Goal: Task Accomplishment & Management: Manage account settings

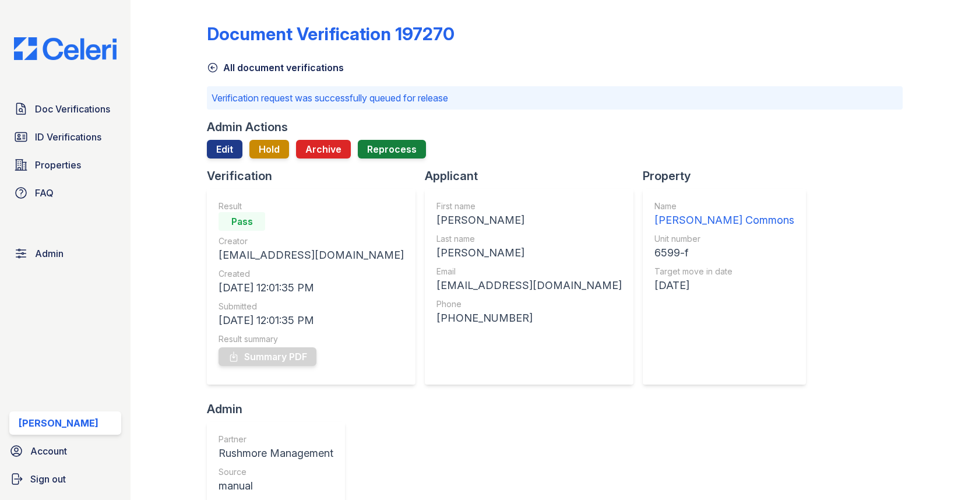
click at [97, 150] on div "Doc Verifications ID Verifications Properties FAQ" at bounding box center [65, 150] width 121 height 107
click at [97, 115] on span "Doc Verifications" at bounding box center [72, 109] width 75 height 14
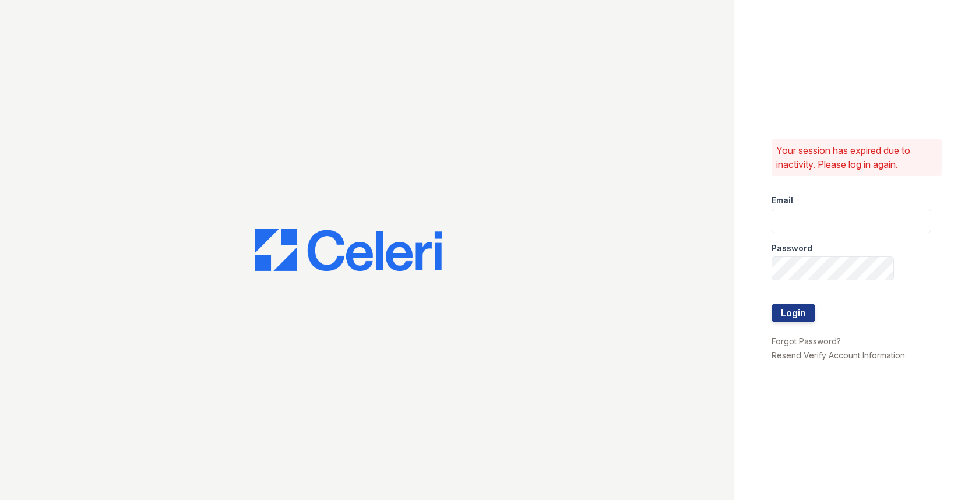
click at [819, 204] on div "Email" at bounding box center [852, 196] width 160 height 23
click at [815, 210] on input "email" at bounding box center [852, 221] width 160 height 24
click at [0, 499] on com-1password-button at bounding box center [0, 500] width 0 height 0
type input "[EMAIL_ADDRESS][DOMAIN_NAME]"
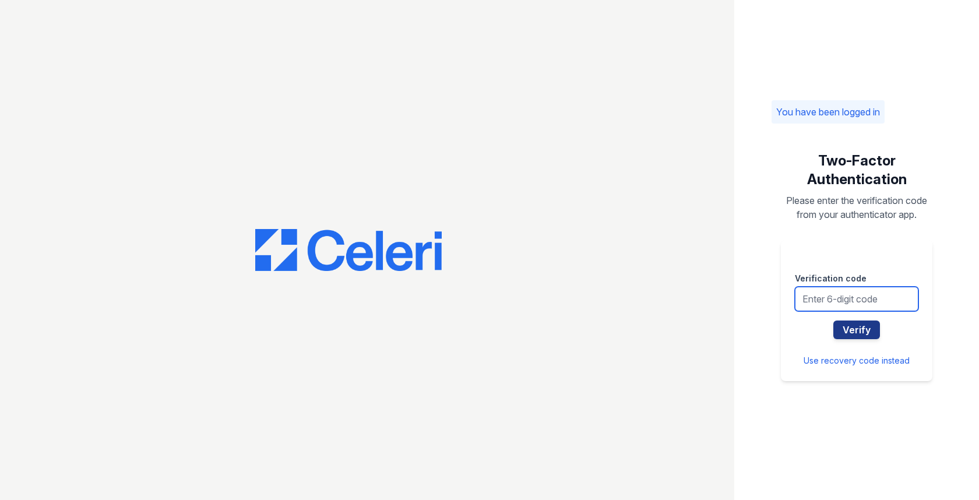
click at [853, 305] on input "text" at bounding box center [857, 299] width 124 height 24
type input "666137"
click at [833, 321] on button "Verify" at bounding box center [856, 330] width 47 height 19
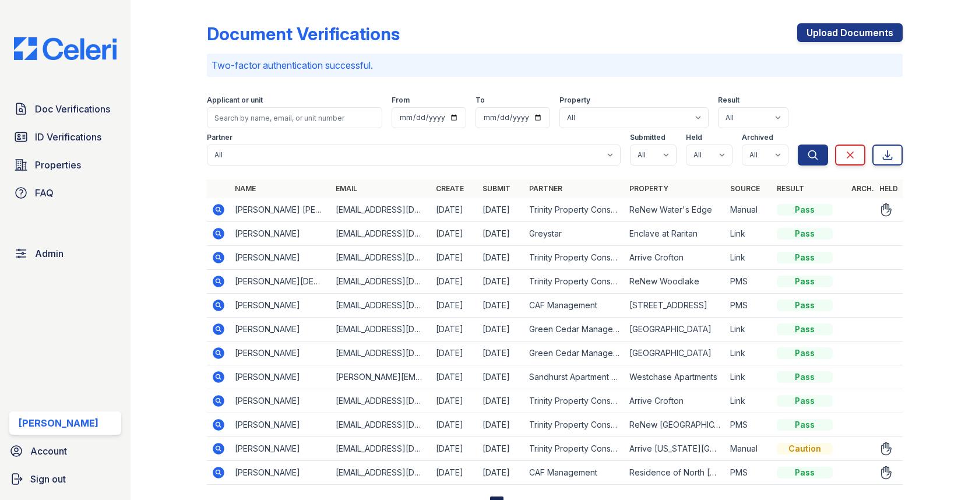
click at [214, 445] on icon at bounding box center [219, 449] width 12 height 12
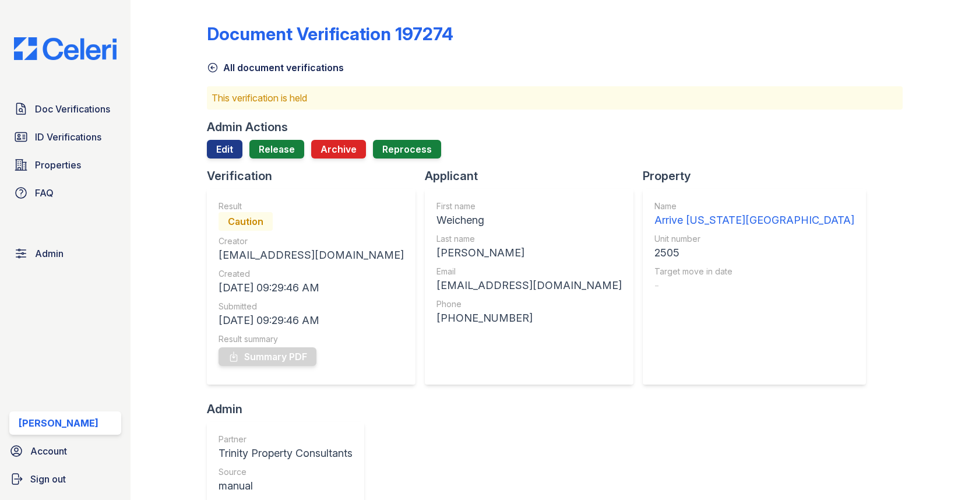
click at [231, 139] on div "Admin Actions Edit Release Archive Reprocess" at bounding box center [554, 143] width 695 height 49
click at [231, 144] on link "Edit" at bounding box center [225, 149] width 36 height 19
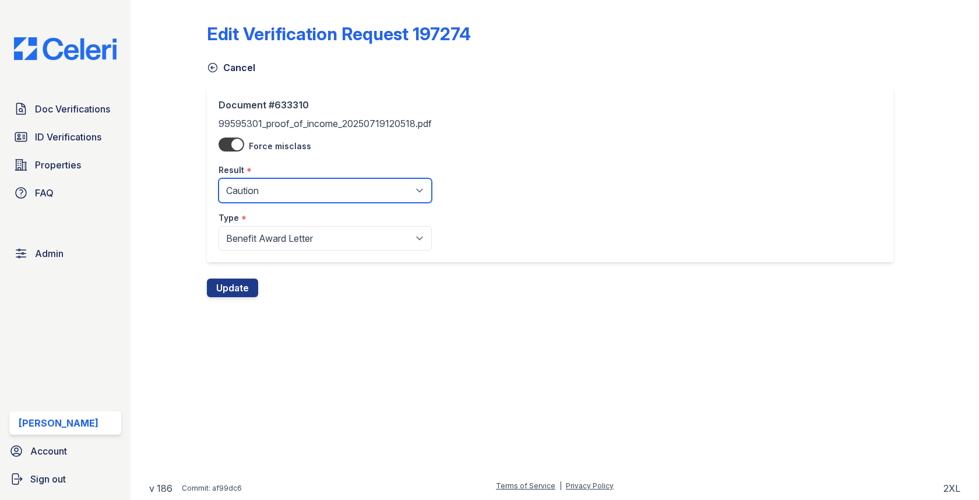
click at [263, 185] on select "Pending Sent Started Processing Pass Fail Caution Error N/A" at bounding box center [325, 190] width 213 height 24
select select "pass"
click at [241, 279] on button "Update" at bounding box center [232, 288] width 51 height 19
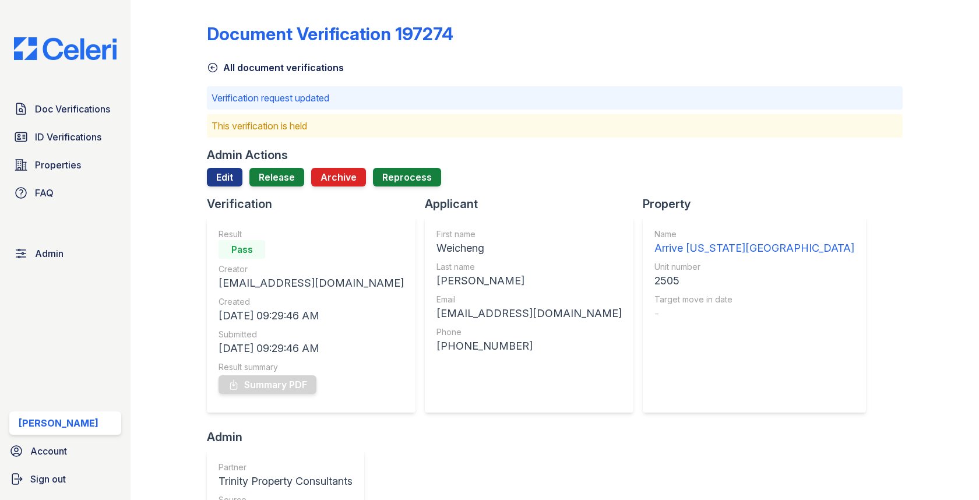
click at [282, 164] on div "Admin Actions Edit Release Archive Reprocess" at bounding box center [554, 171] width 695 height 49
click at [281, 167] on div "Admin Actions Edit Release Archive Reprocess" at bounding box center [554, 171] width 695 height 49
click at [280, 173] on link "Release" at bounding box center [276, 177] width 55 height 19
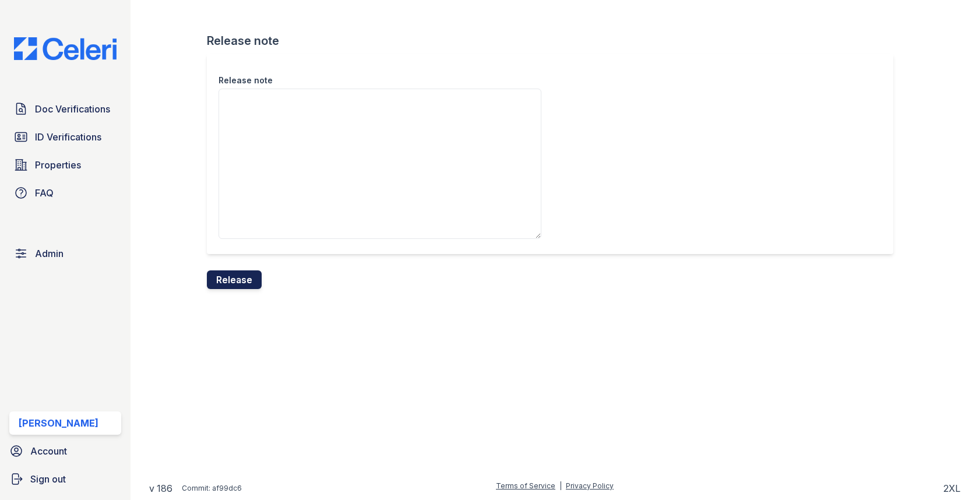
click at [238, 272] on button "Release" at bounding box center [234, 279] width 55 height 19
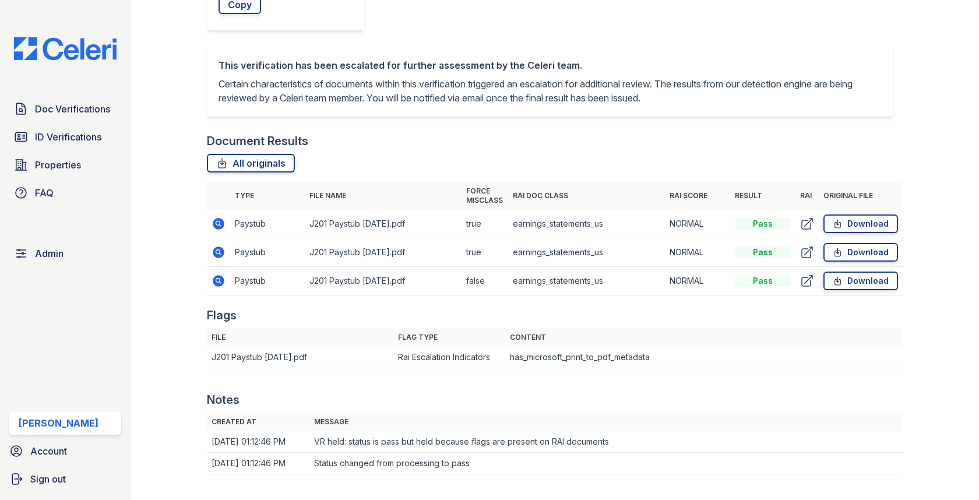
scroll to position [708, 0]
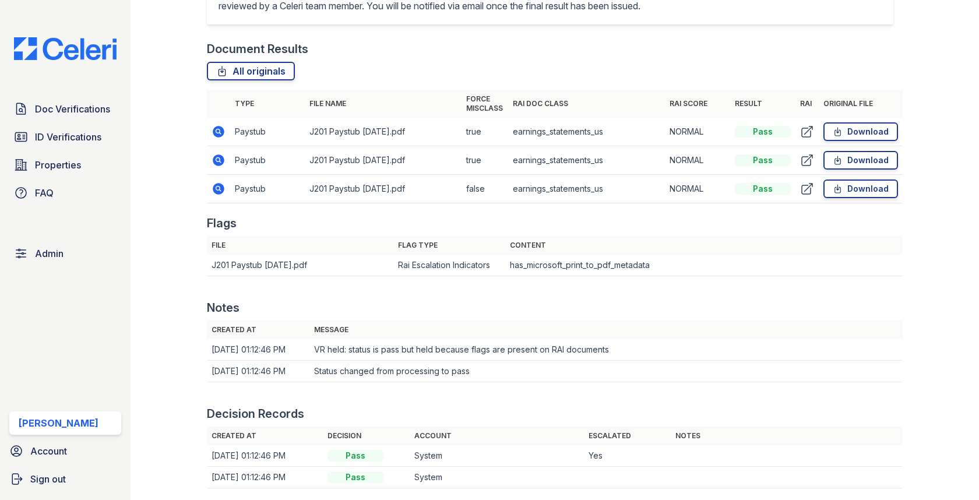
click at [217, 159] on icon at bounding box center [218, 159] width 3 height 3
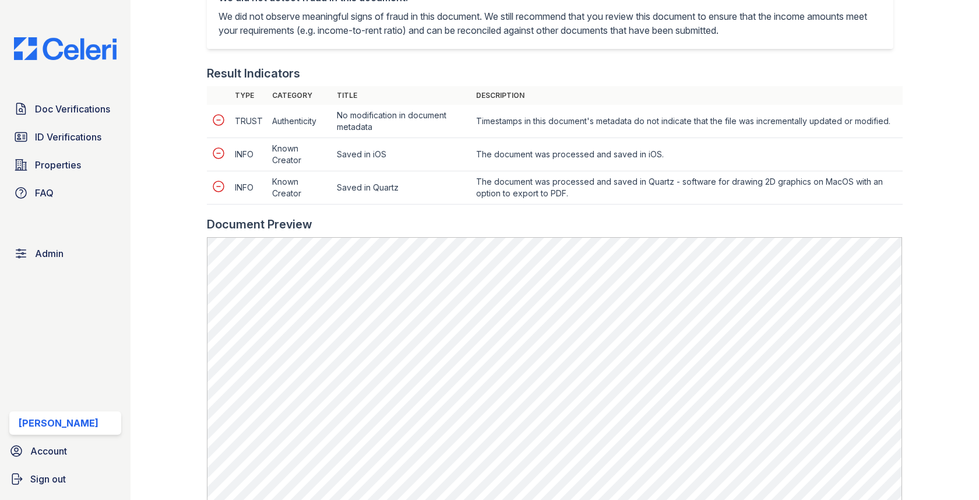
scroll to position [550, 0]
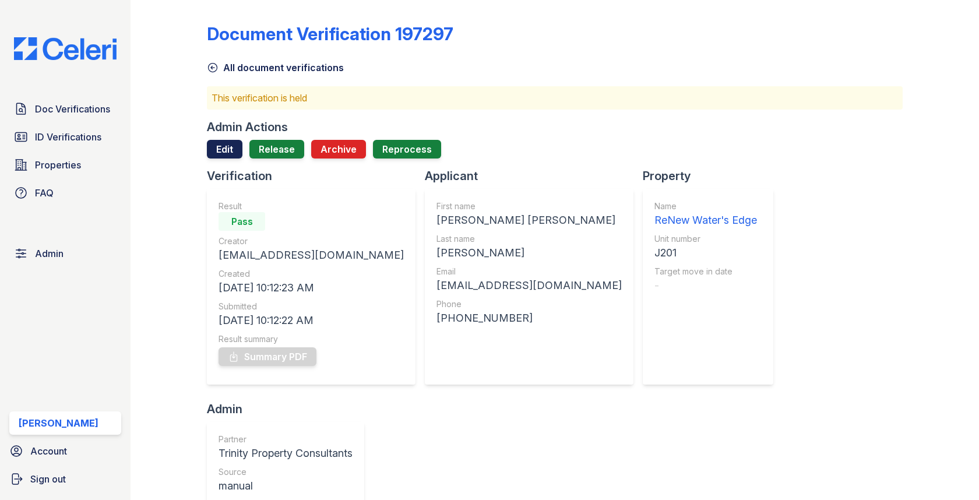
click at [217, 149] on link "Edit" at bounding box center [225, 149] width 36 height 19
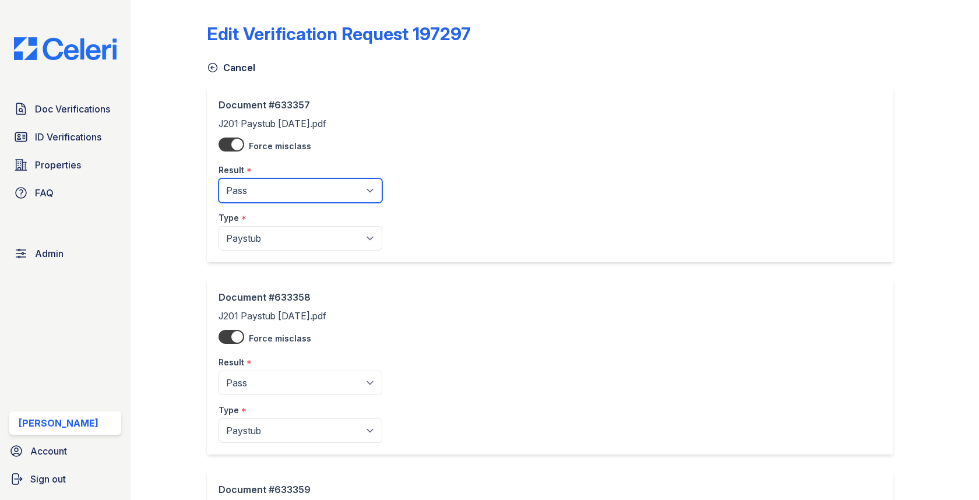
click at [256, 181] on select "Pending Sent Started Processing Pass Fail Caution Error N/A" at bounding box center [301, 190] width 164 height 24
select select "fail"
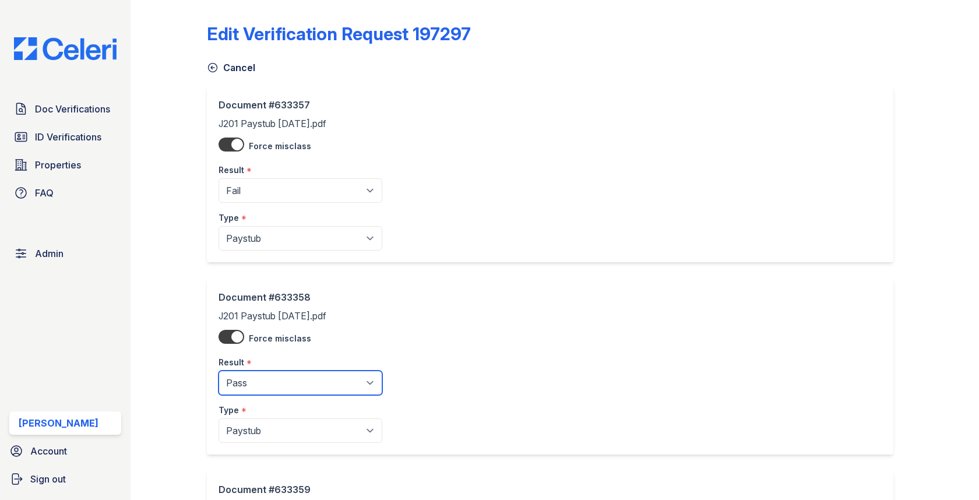
click at [270, 371] on select "Pending Sent Started Processing Pass Fail Caution Error N/A" at bounding box center [301, 383] width 164 height 24
select select "fail"
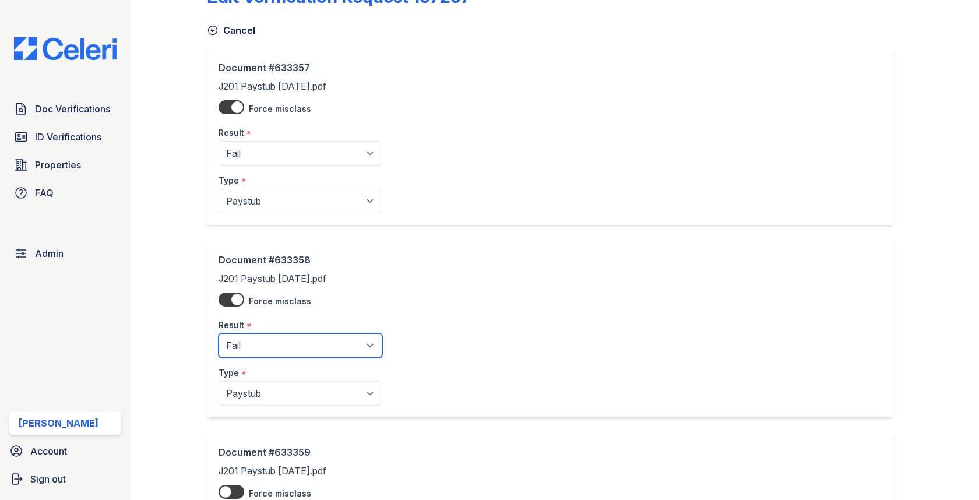
scroll to position [198, 0]
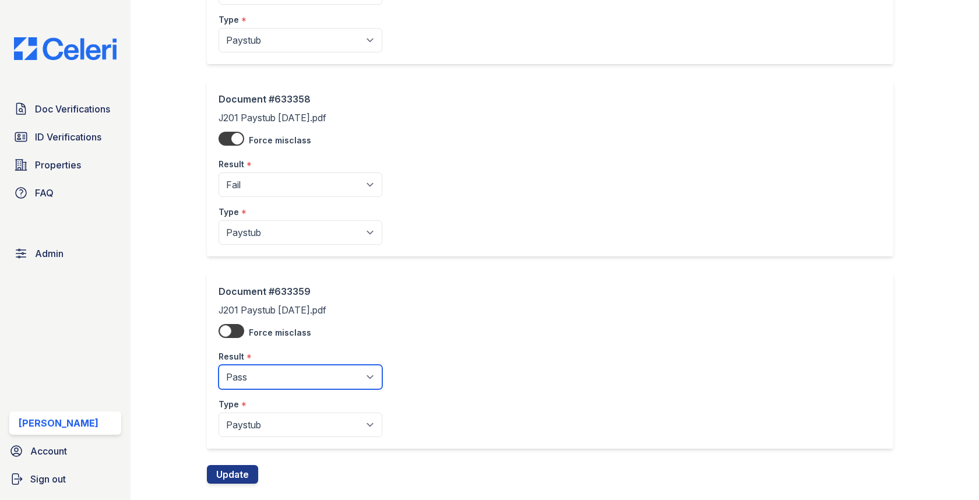
click at [269, 375] on select "Pending Sent Started Processing Pass Fail Caution Error N/A" at bounding box center [301, 377] width 164 height 24
select select "fail"
click at [244, 461] on div "Document #633359 J201 Paystub 9.19.25.pdf Force misclass Result * Pending Sent …" at bounding box center [554, 369] width 695 height 192
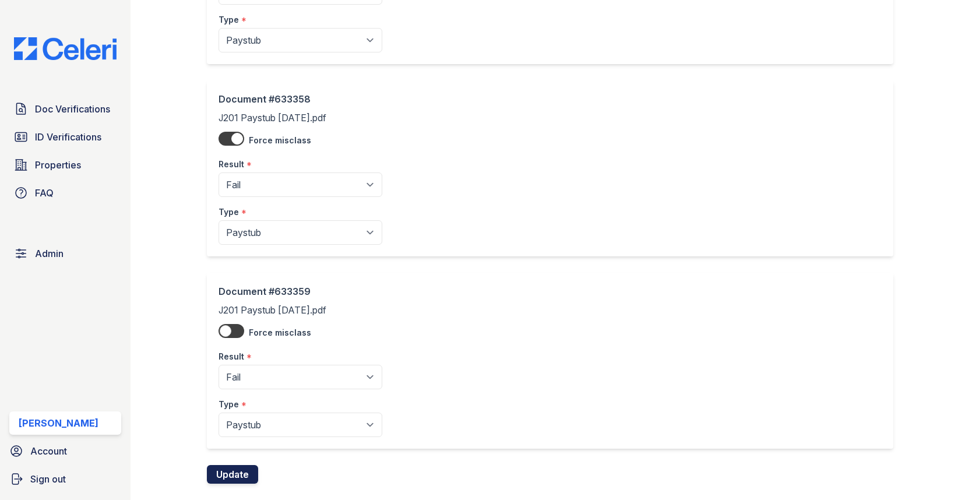
click at [240, 470] on button "Update" at bounding box center [232, 474] width 51 height 19
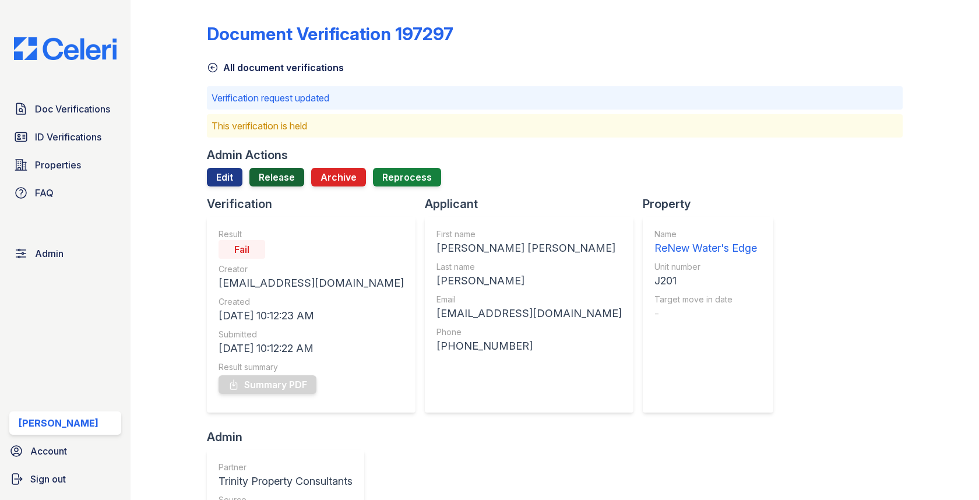
click at [286, 175] on link "Release" at bounding box center [276, 177] width 55 height 19
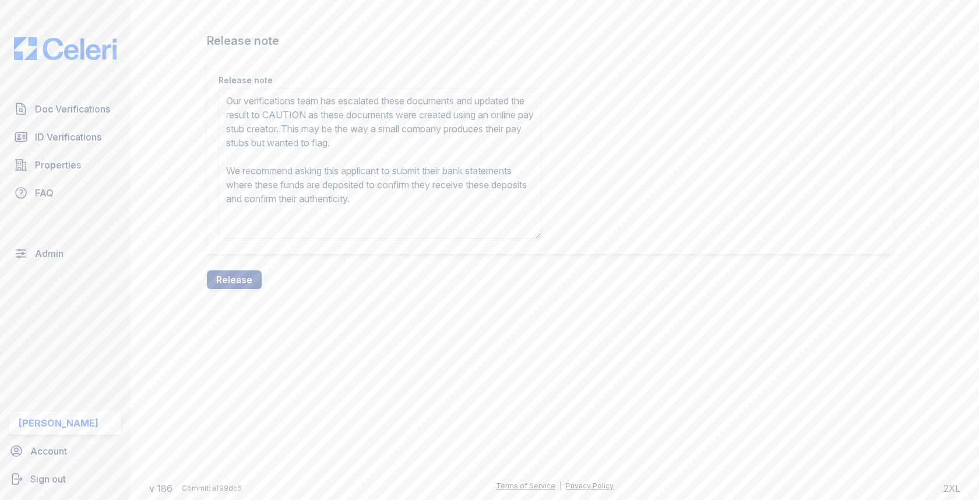
click at [347, 118] on textarea "Our verifications team has escalated these documents and updated the result to …" at bounding box center [380, 164] width 323 height 150
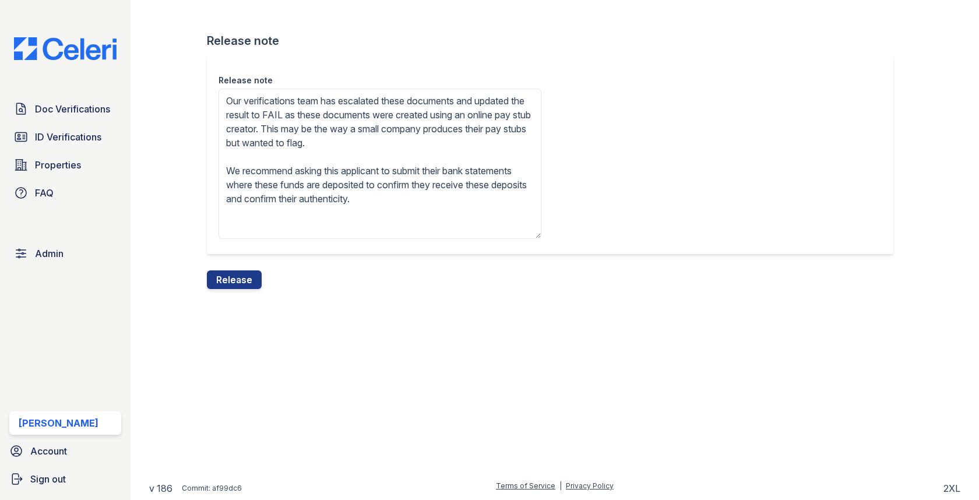
type textarea "Our verifications team has escalated these documents and updated the result to …"
click at [231, 291] on div "Release note Release note Our verifications team has escalated these documents …" at bounding box center [554, 154] width 811 height 308
click at [235, 283] on button "Release" at bounding box center [234, 279] width 55 height 19
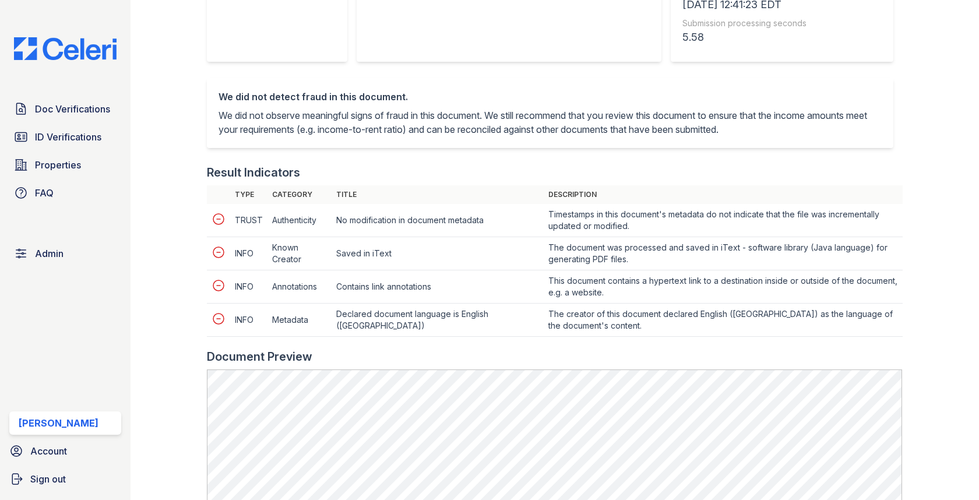
scroll to position [466, 0]
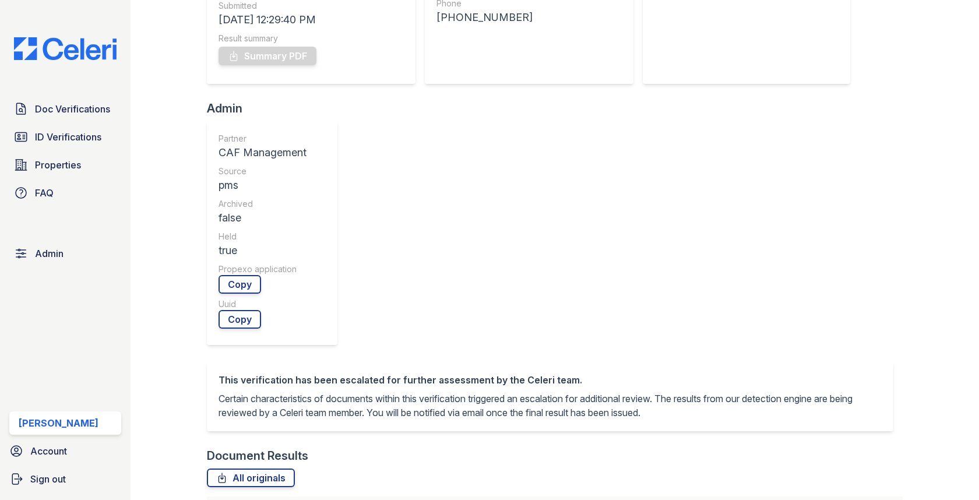
scroll to position [476, 0]
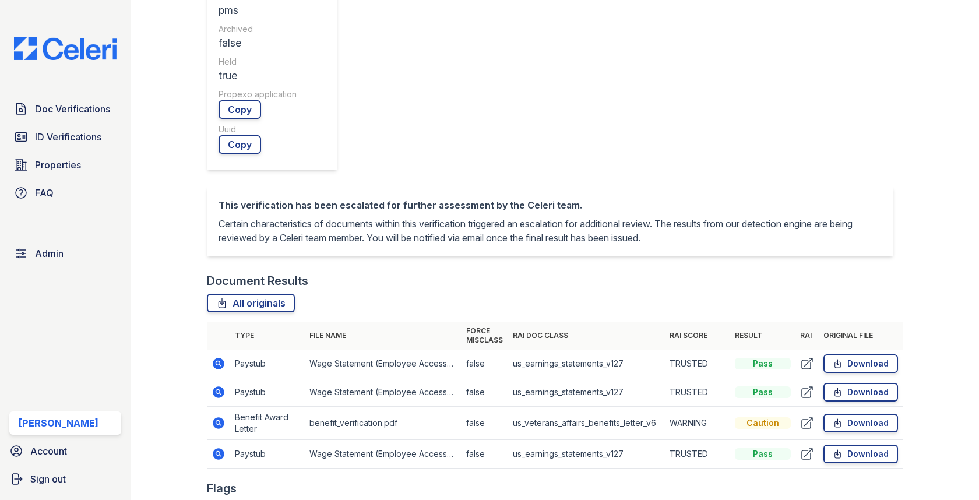
click at [219, 386] on icon at bounding box center [219, 392] width 12 height 12
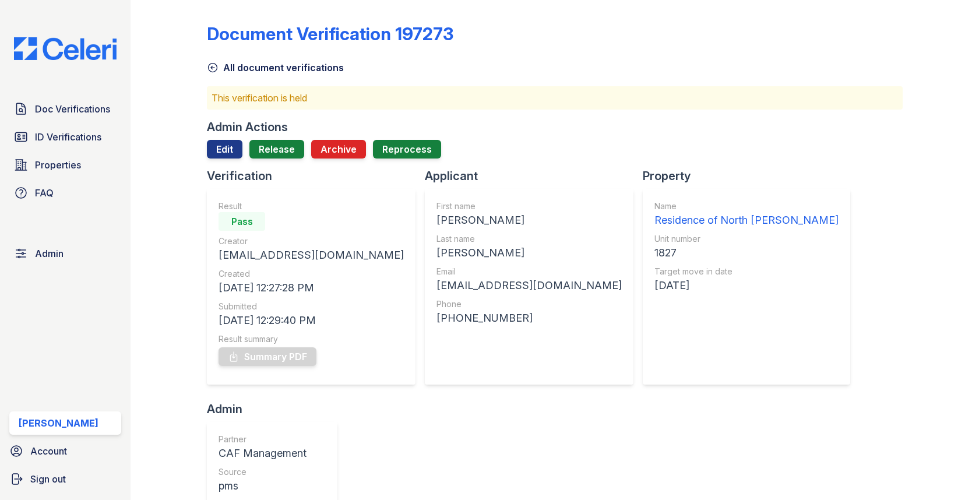
click at [270, 159] on div at bounding box center [554, 163] width 695 height 9
click at [270, 153] on link "Release" at bounding box center [276, 149] width 55 height 19
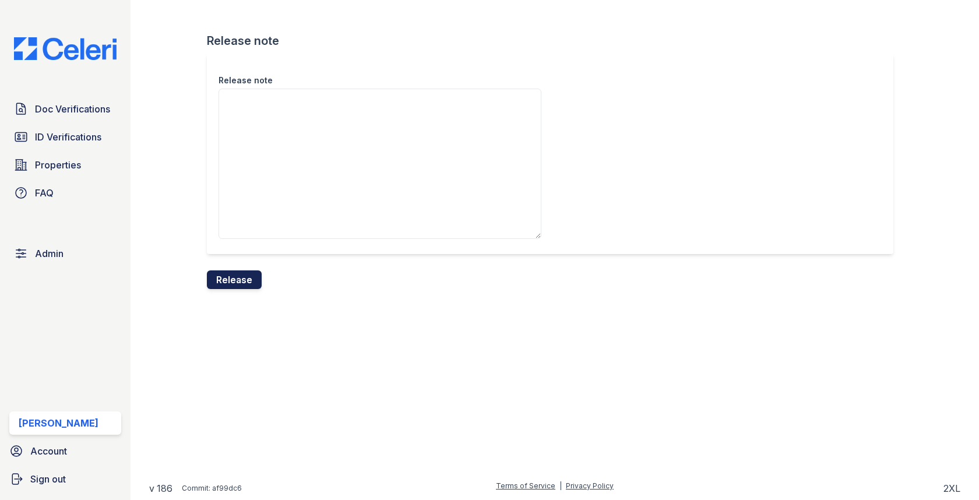
click at [235, 277] on button "Release" at bounding box center [234, 279] width 55 height 19
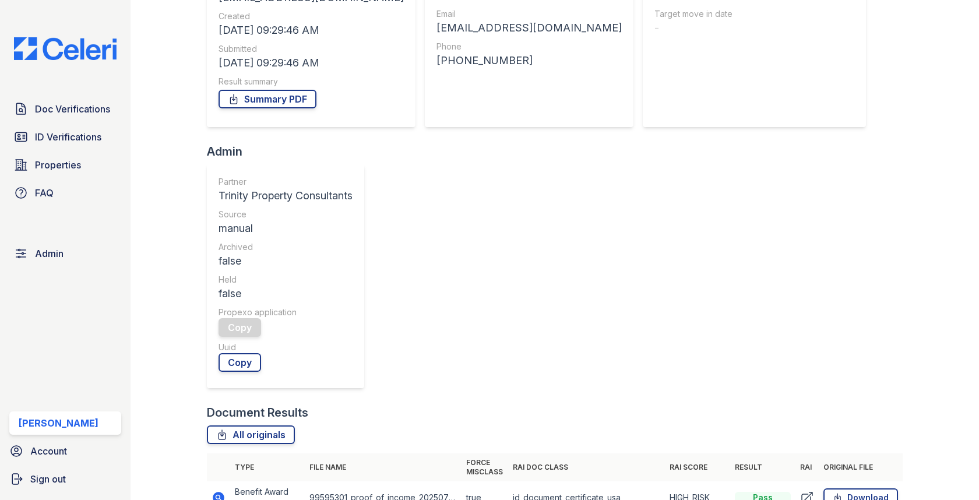
scroll to position [240, 0]
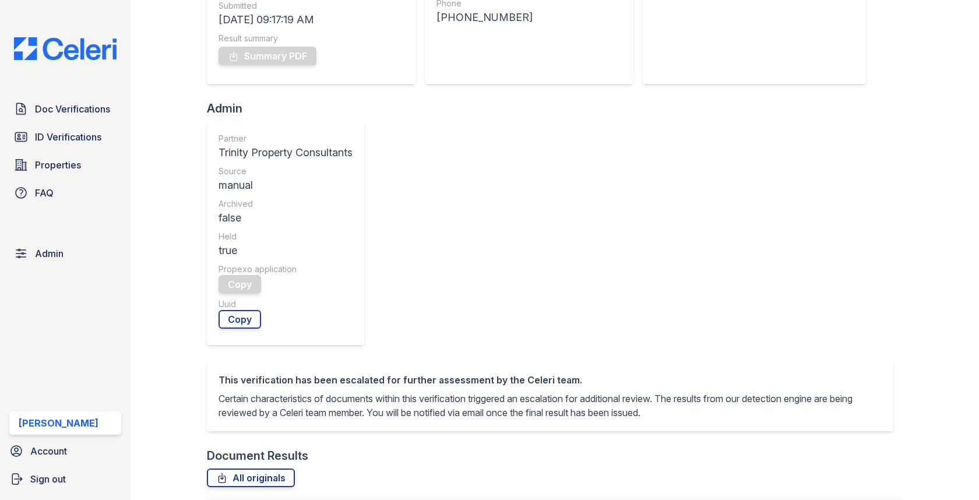
scroll to position [476, 0]
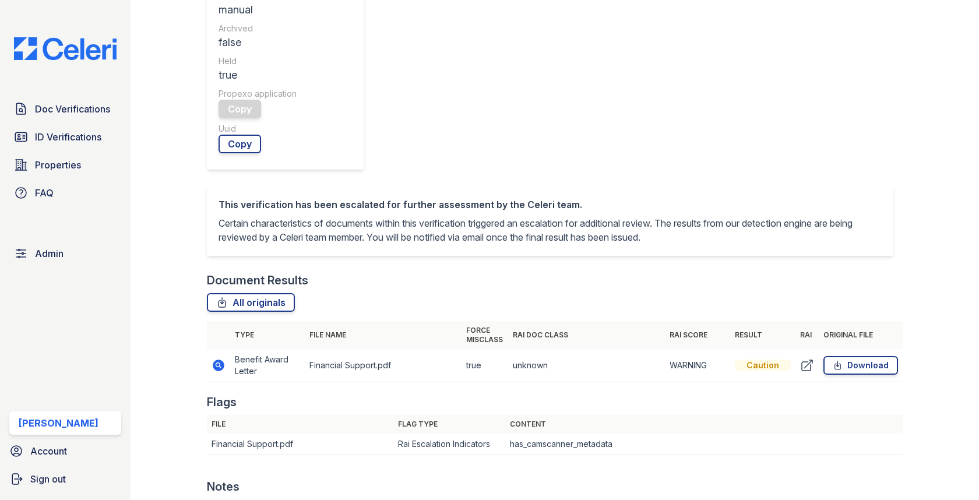
click at [212, 358] on icon at bounding box center [219, 365] width 14 height 14
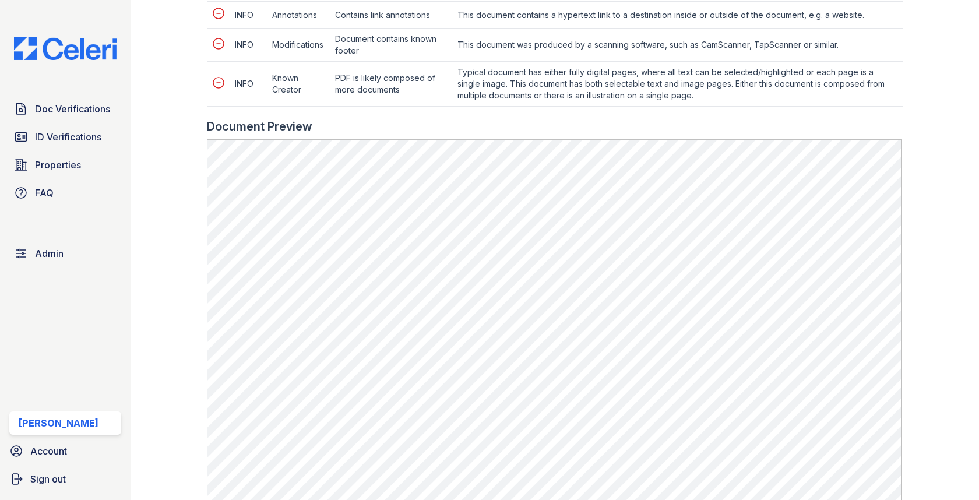
scroll to position [884, 0]
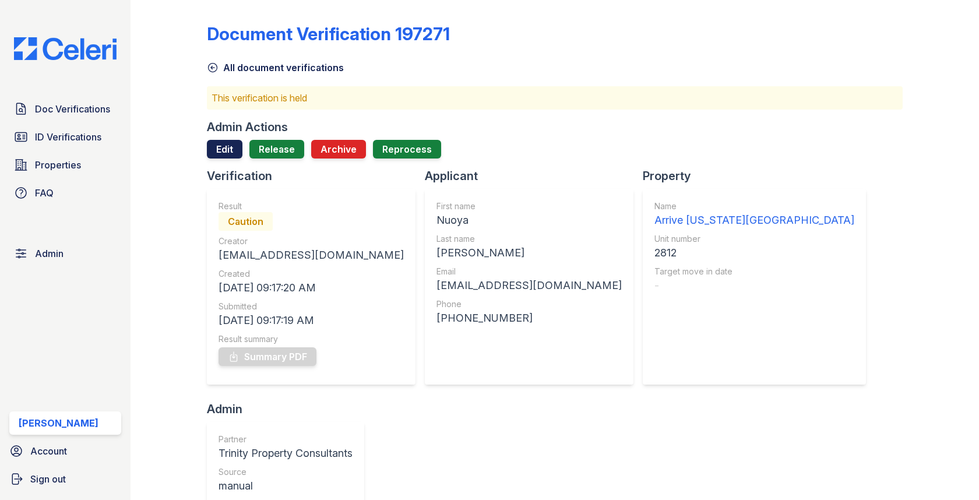
click at [224, 145] on link "Edit" at bounding box center [225, 149] width 36 height 19
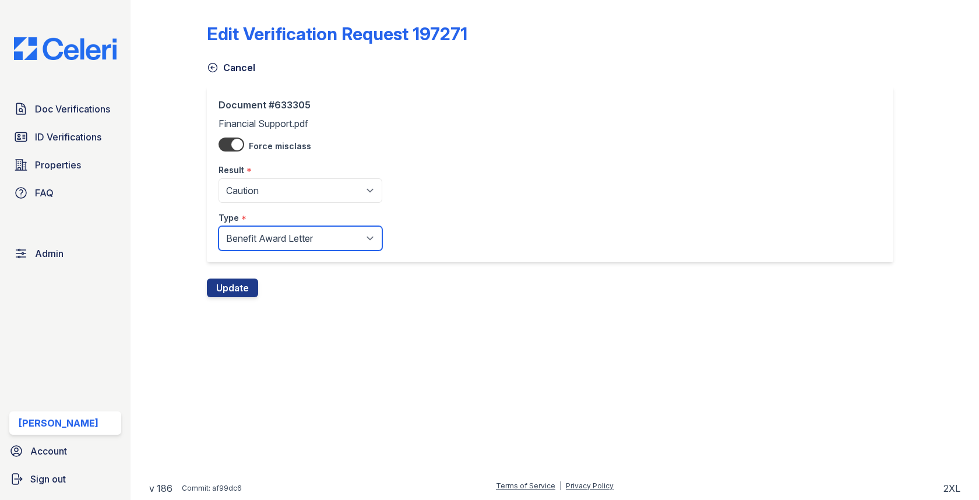
click at [250, 247] on select "Paystub Bank Statement Offer Letter Tax Documents Benefit Award Letter Investme…" at bounding box center [301, 238] width 164 height 24
select select "other"
click at [235, 286] on button "Update" at bounding box center [232, 288] width 51 height 19
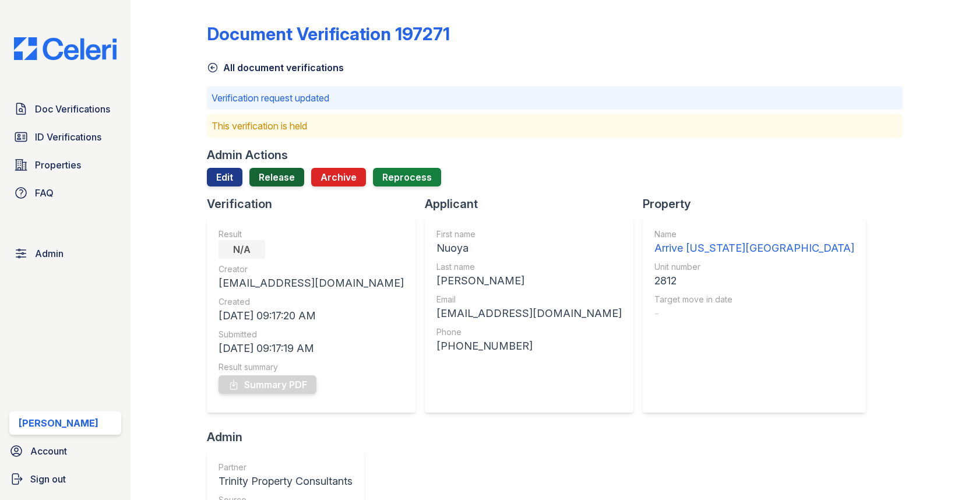
click at [285, 174] on link "Release" at bounding box center [276, 177] width 55 height 19
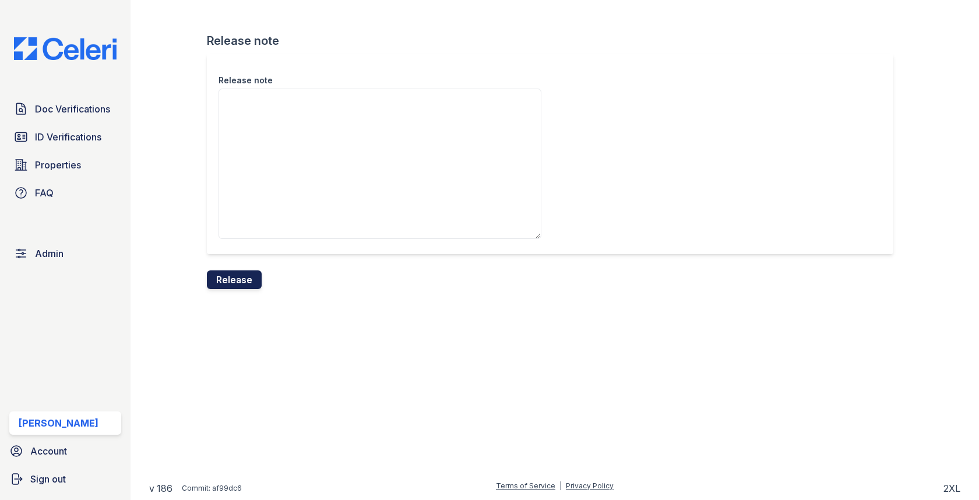
click at [240, 277] on button "Release" at bounding box center [234, 279] width 55 height 19
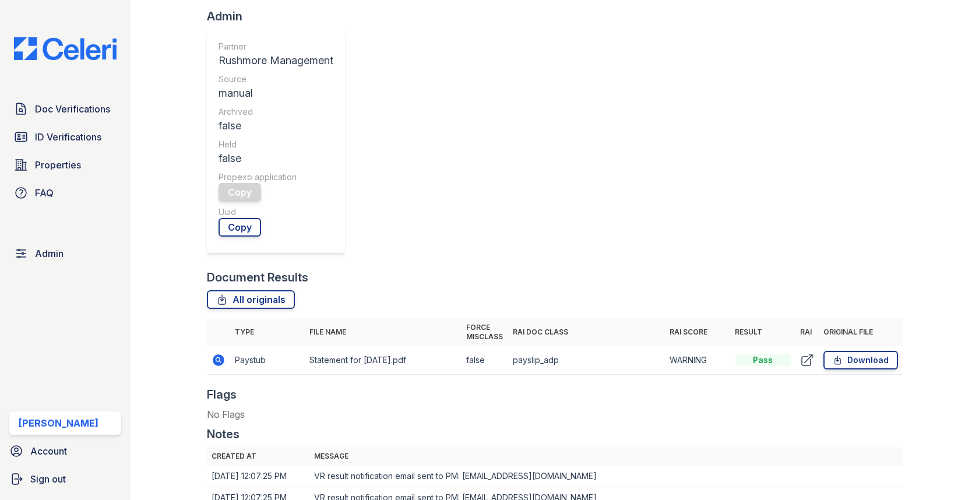
scroll to position [100, 0]
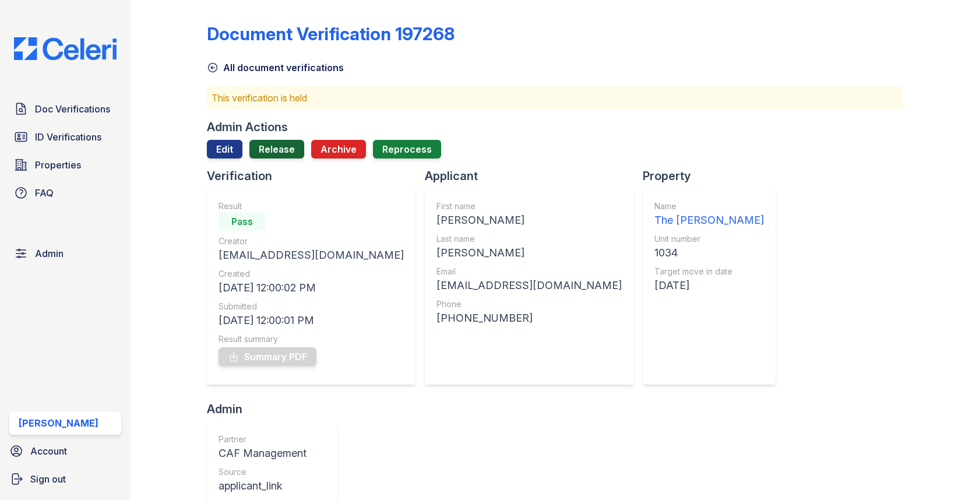
click at [288, 146] on link "Release" at bounding box center [276, 149] width 55 height 19
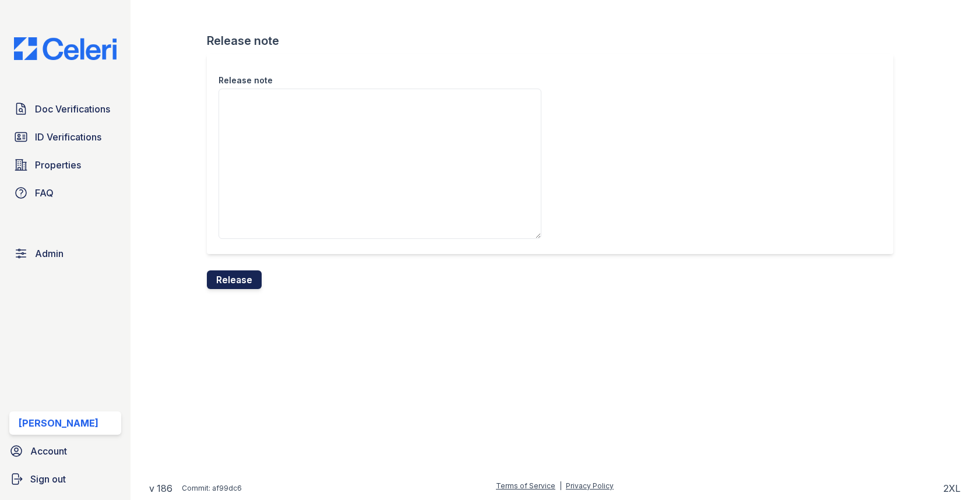
click at [250, 272] on button "Release" at bounding box center [234, 279] width 55 height 19
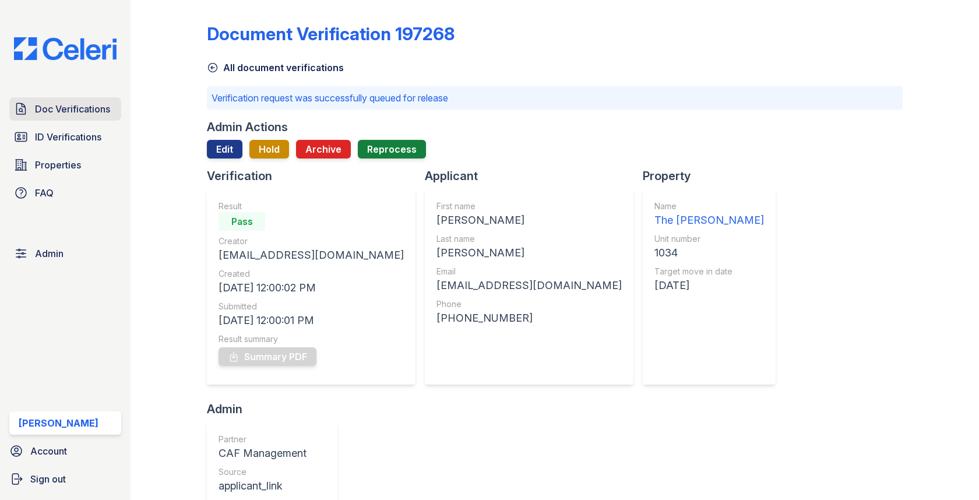
click at [48, 114] on span "Doc Verifications" at bounding box center [72, 109] width 75 height 14
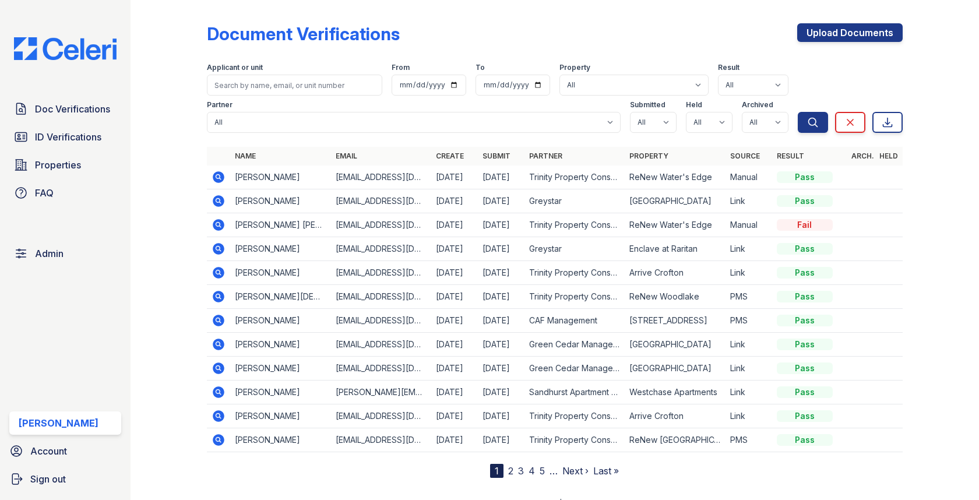
click at [99, 122] on div "Doc Verifications ID Verifications Properties FAQ" at bounding box center [65, 150] width 121 height 107
click at [97, 114] on span "Doc Verifications" at bounding box center [72, 109] width 75 height 14
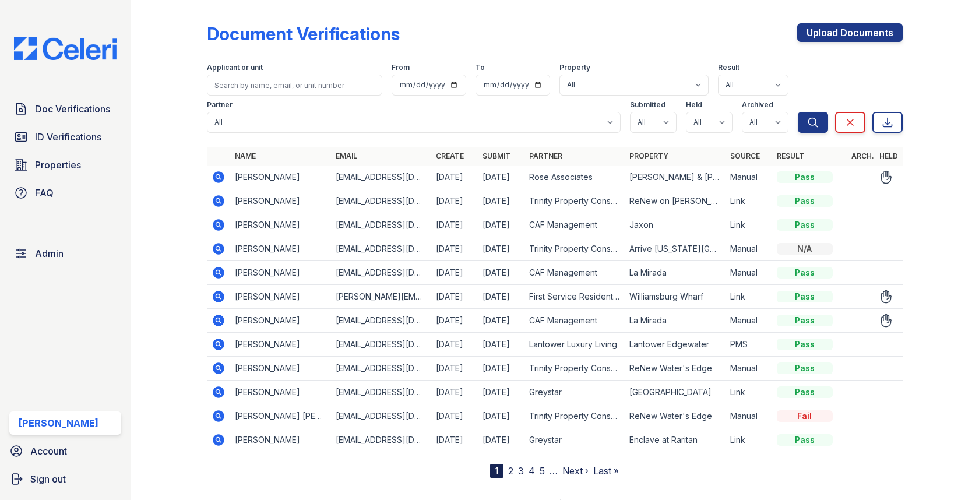
click at [225, 175] on icon at bounding box center [219, 177] width 14 height 14
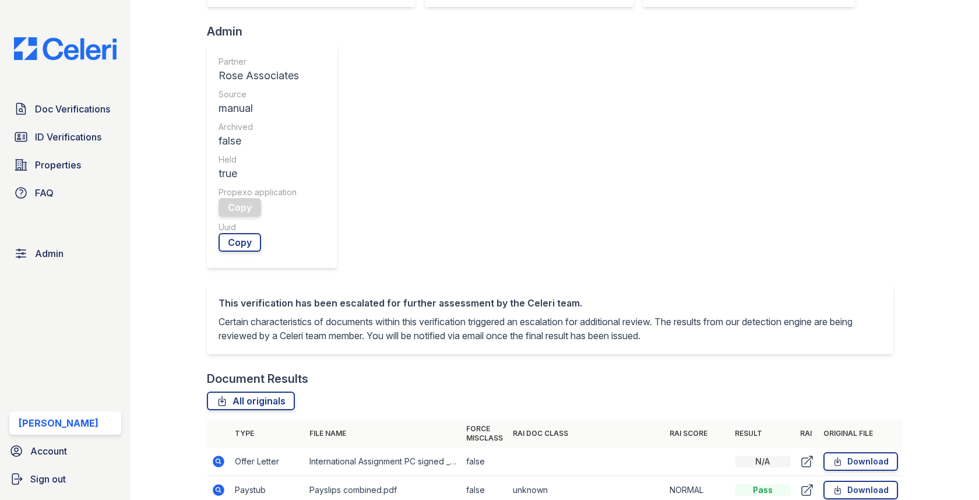
scroll to position [506, 0]
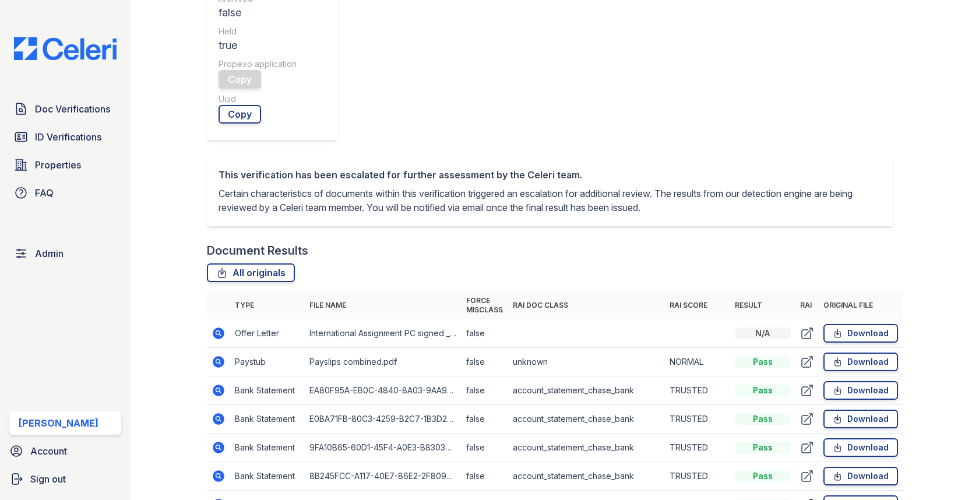
click at [224, 355] on icon at bounding box center [219, 362] width 14 height 14
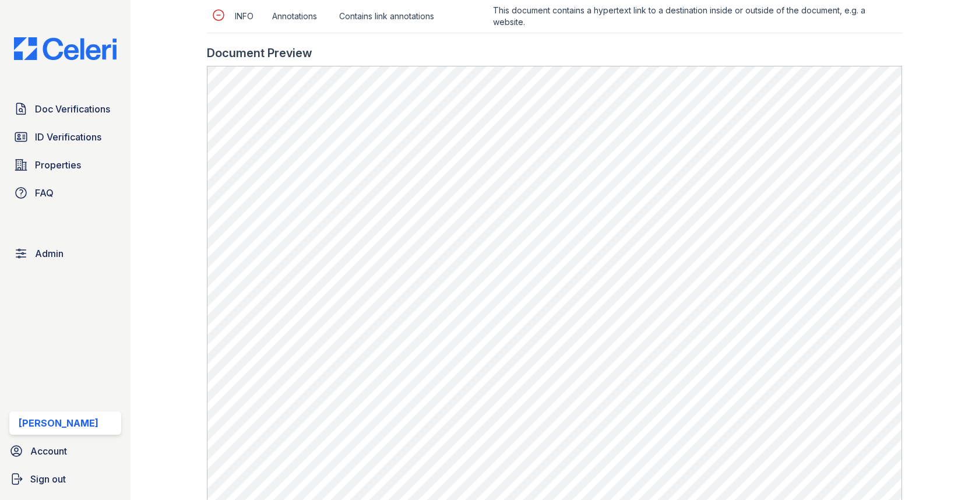
scroll to position [633, 0]
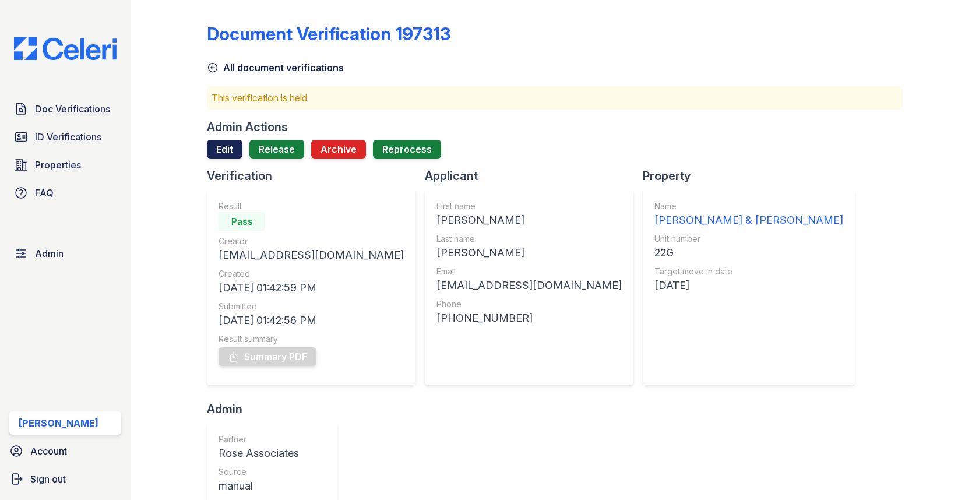
click at [238, 149] on link "Edit" at bounding box center [225, 149] width 36 height 19
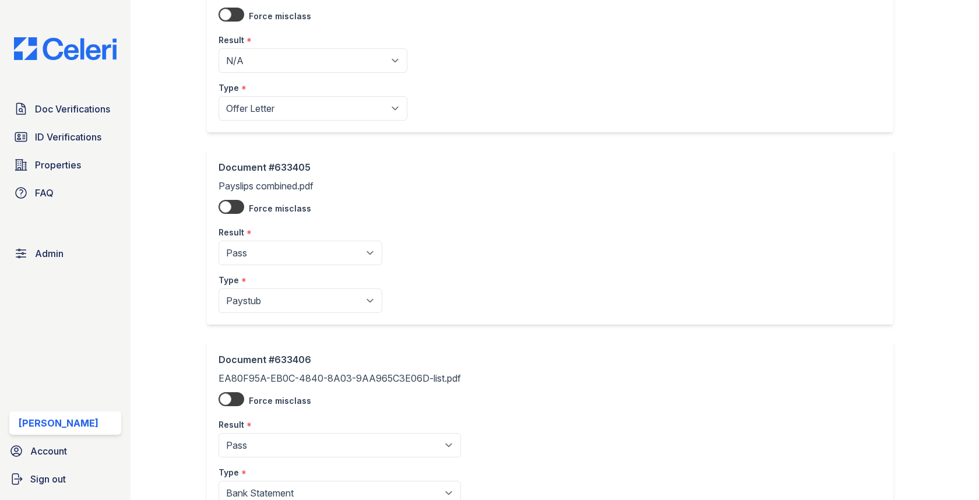
scroll to position [173, 0]
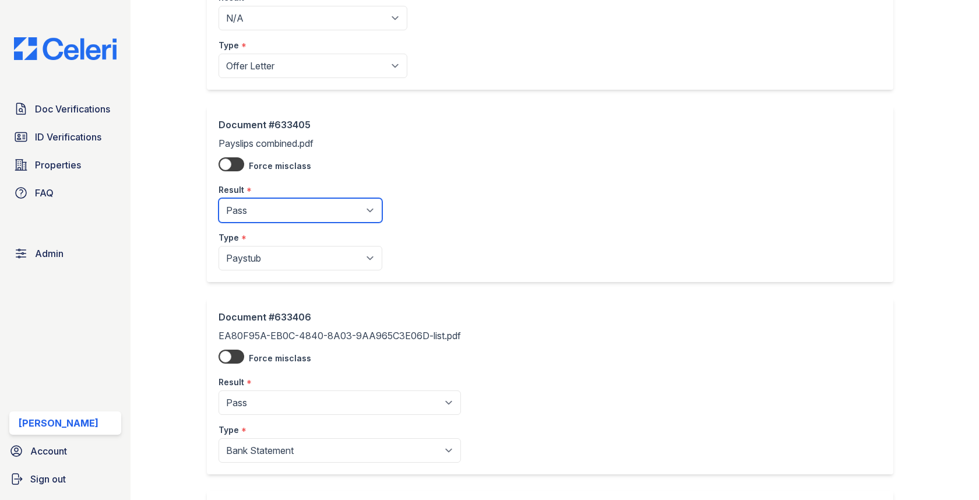
click at [269, 209] on select "Pending Sent Started Processing Pass Fail Caution Error N/A" at bounding box center [301, 210] width 164 height 24
select select "caution"
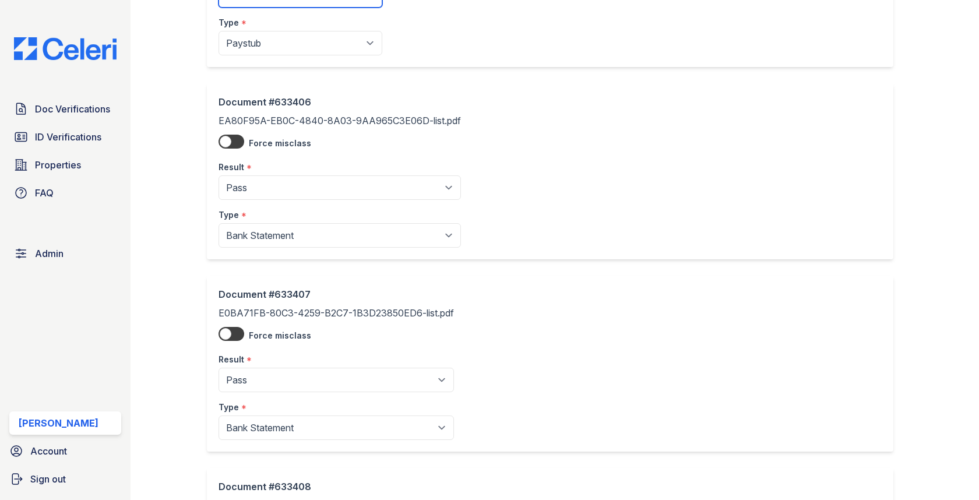
scroll to position [1175, 0]
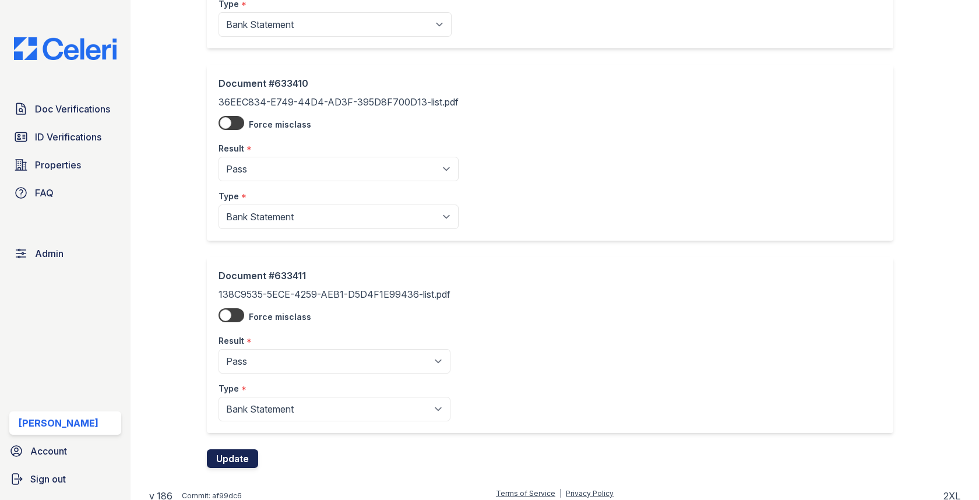
click at [244, 454] on button "Update" at bounding box center [232, 458] width 51 height 19
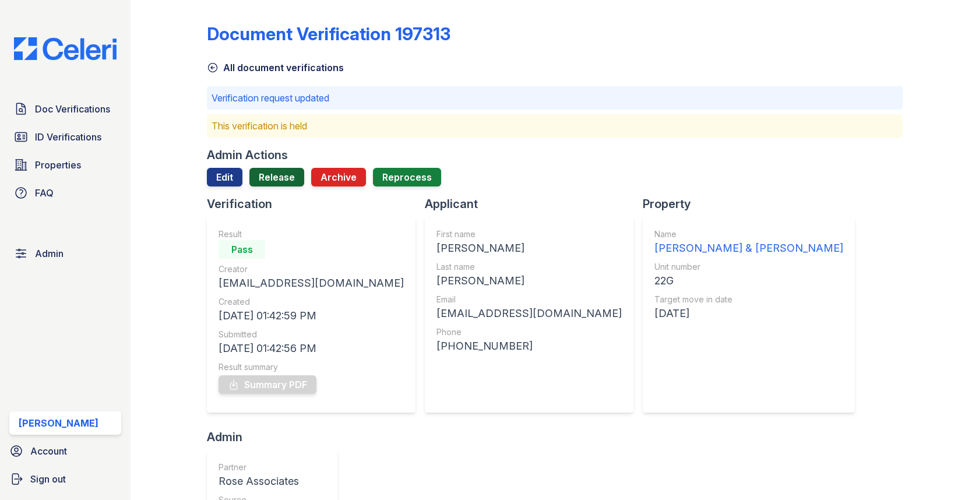
click at [268, 173] on link "Release" at bounding box center [276, 177] width 55 height 19
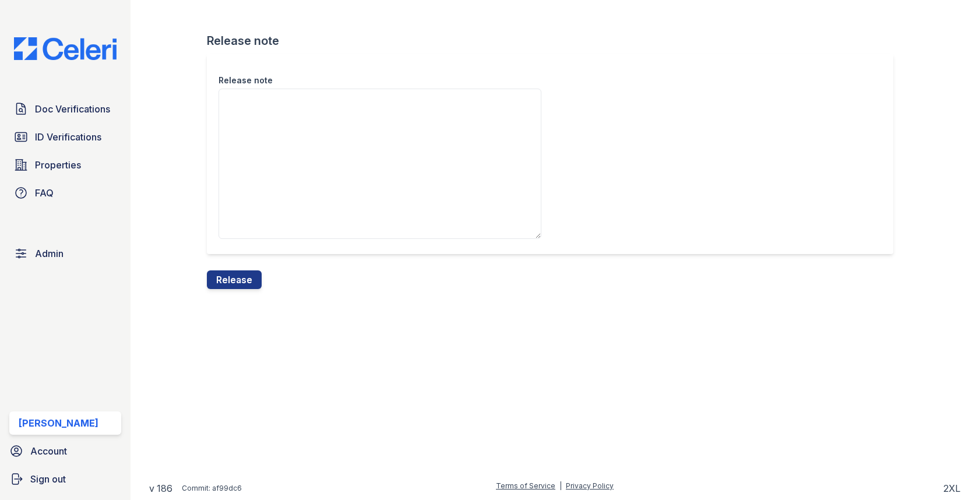
click at [240, 261] on div "Release note" at bounding box center [554, 162] width 695 height 217
click at [240, 266] on div "Release note" at bounding box center [554, 162] width 695 height 217
click at [238, 273] on button "Release" at bounding box center [234, 279] width 55 height 19
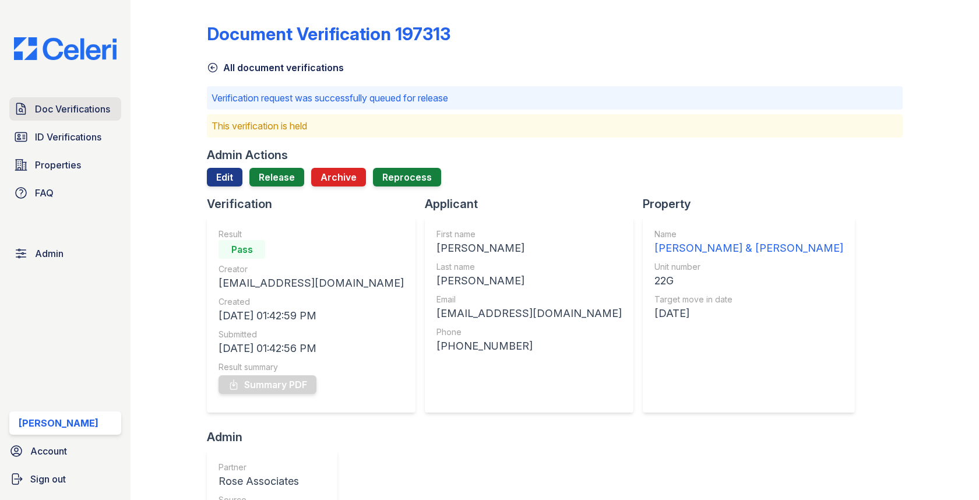
click at [95, 111] on span "Doc Verifications" at bounding box center [72, 109] width 75 height 14
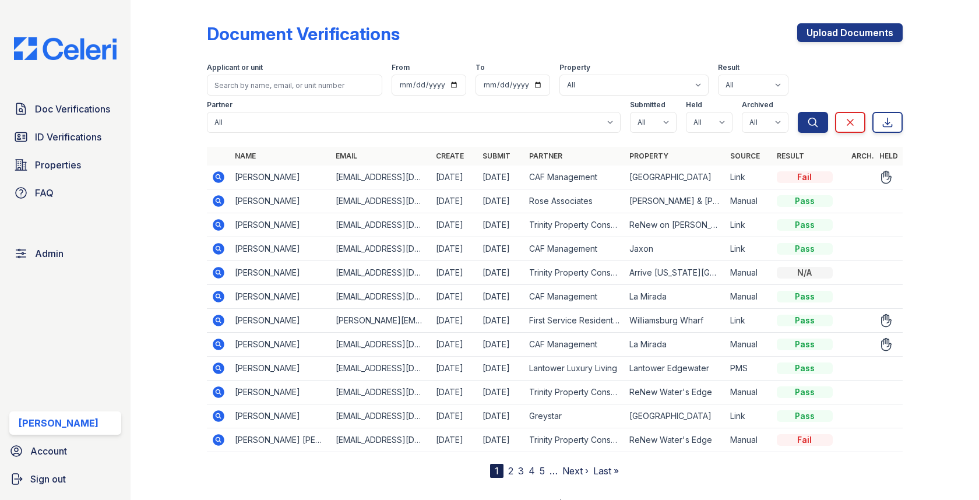
click at [223, 273] on icon at bounding box center [219, 273] width 12 height 12
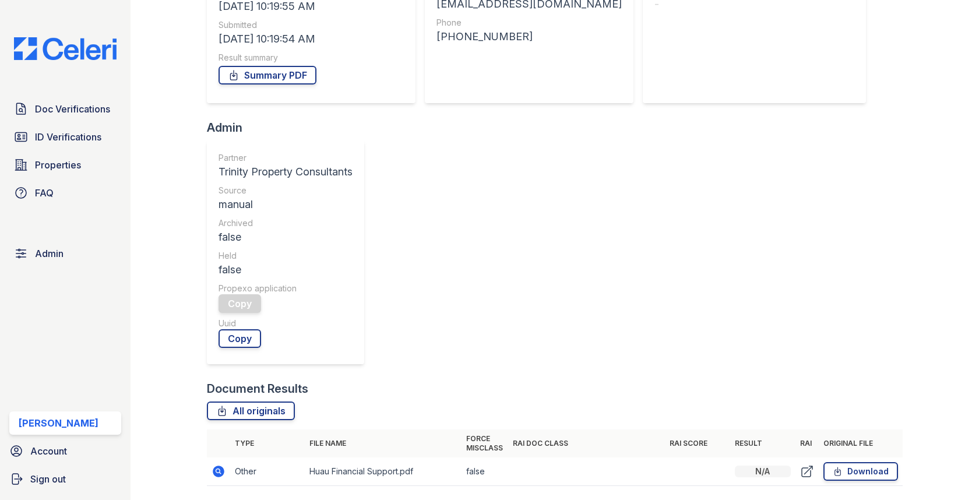
scroll to position [309, 0]
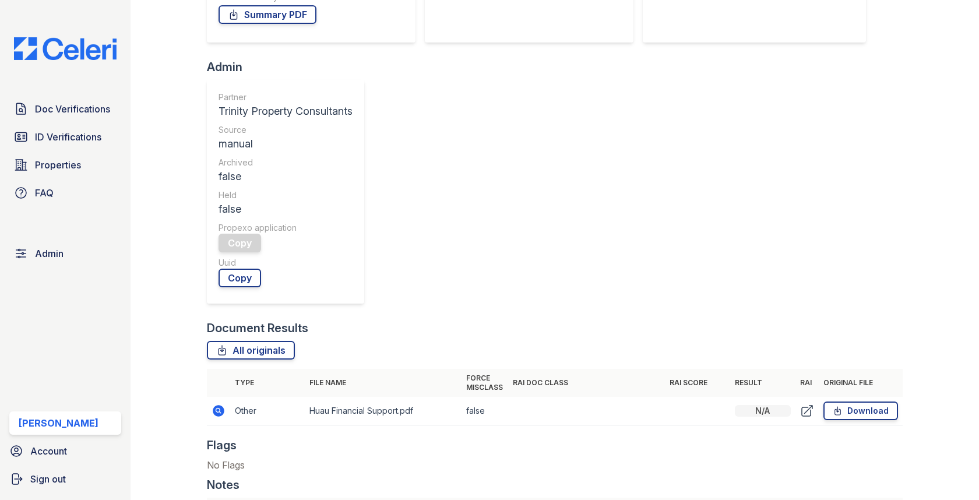
click at [226, 397] on td at bounding box center [218, 411] width 23 height 29
click at [217, 409] on icon at bounding box center [218, 410] width 3 height 3
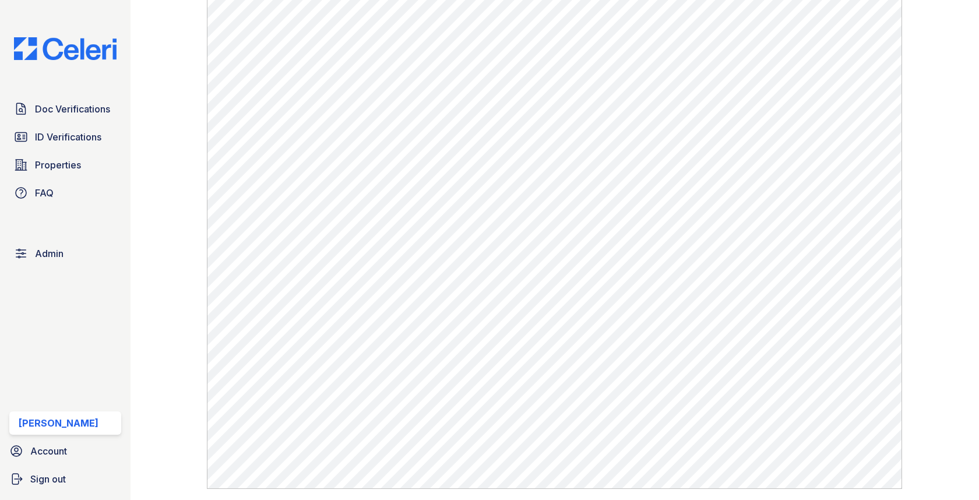
scroll to position [378, 0]
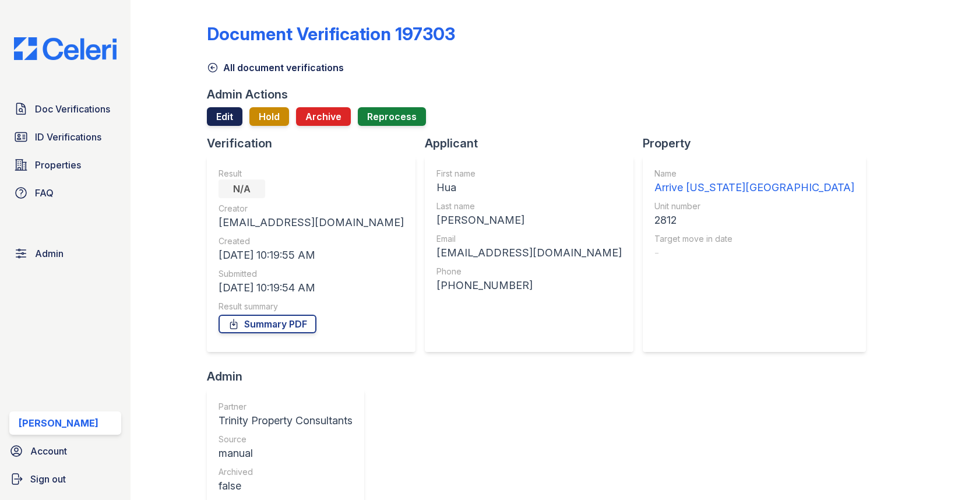
click at [232, 117] on link "Edit" at bounding box center [225, 116] width 36 height 19
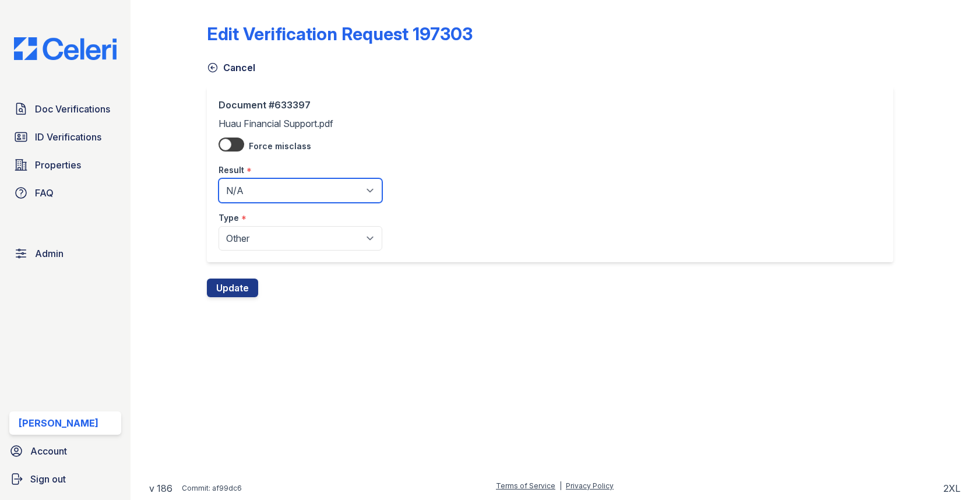
click at [233, 191] on select "Pending Sent Started Processing Pass Fail Caution Error N/A" at bounding box center [301, 190] width 164 height 24
select select "pass"
click at [233, 303] on div "Edit Verification Request 197303 Cancel Document #633397 Huau Financial Support…" at bounding box center [554, 158] width 811 height 316
click at [233, 297] on div "Edit Verification Request 197303 Cancel Document #633397 Huau Financial Support…" at bounding box center [554, 158] width 811 height 316
click at [233, 289] on button "Update" at bounding box center [232, 288] width 51 height 19
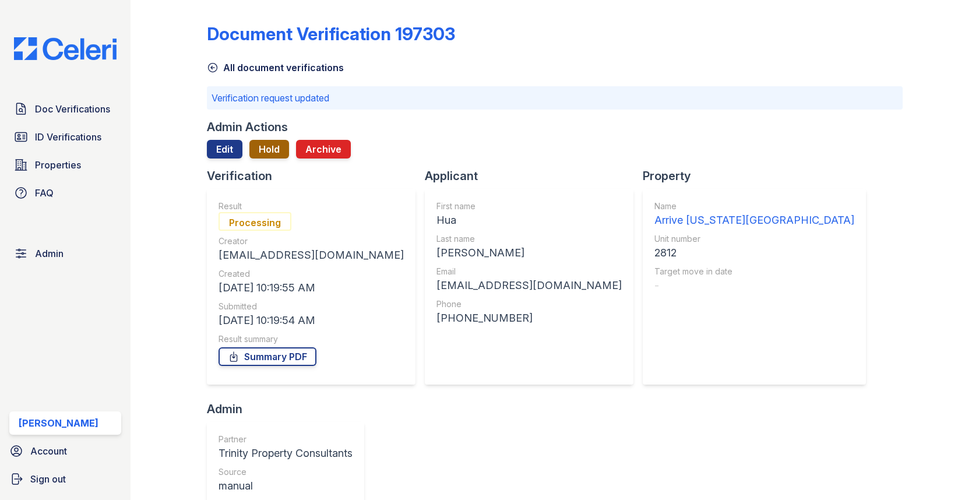
click at [265, 153] on button "Hold" at bounding box center [269, 149] width 40 height 19
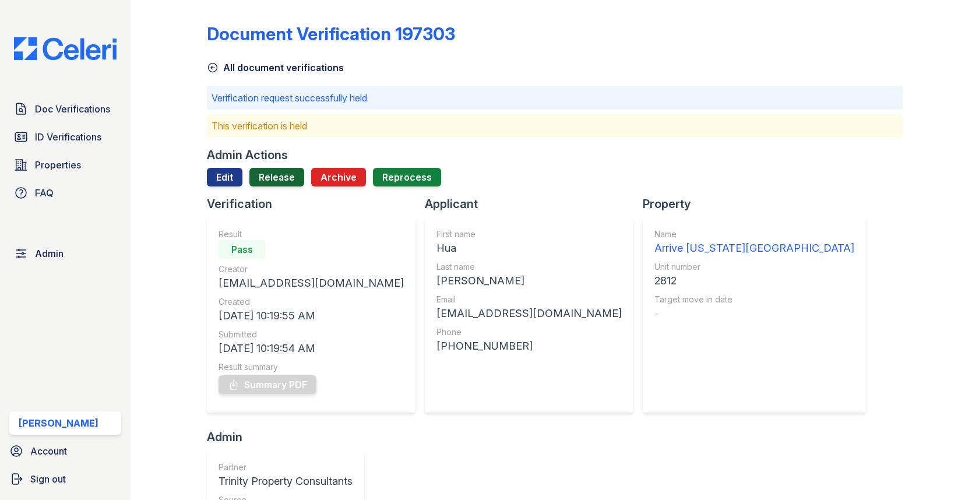
click at [270, 170] on link "Release" at bounding box center [276, 177] width 55 height 19
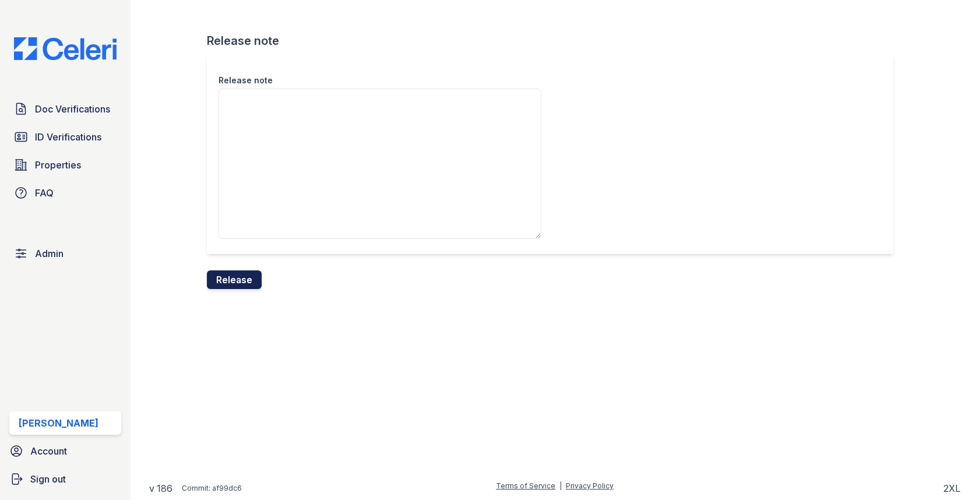
click at [234, 280] on button "Release" at bounding box center [234, 279] width 55 height 19
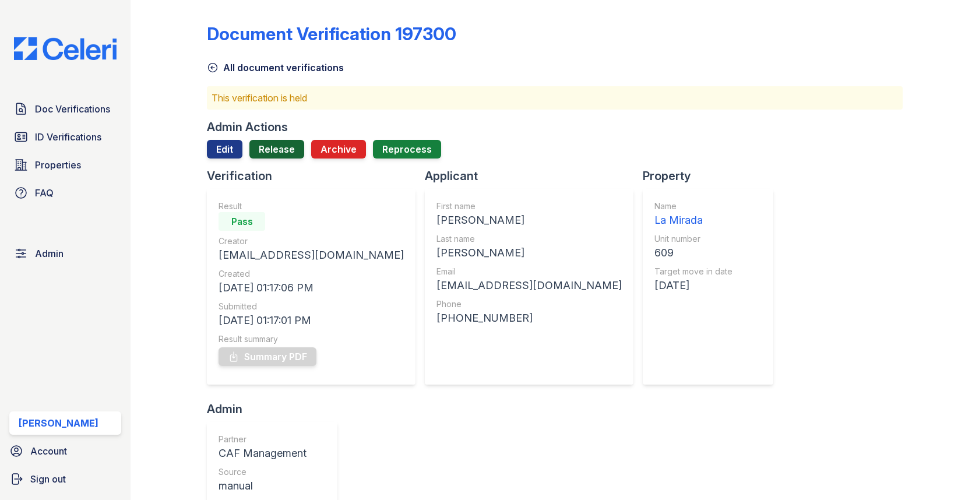
click at [268, 142] on link "Release" at bounding box center [276, 149] width 55 height 19
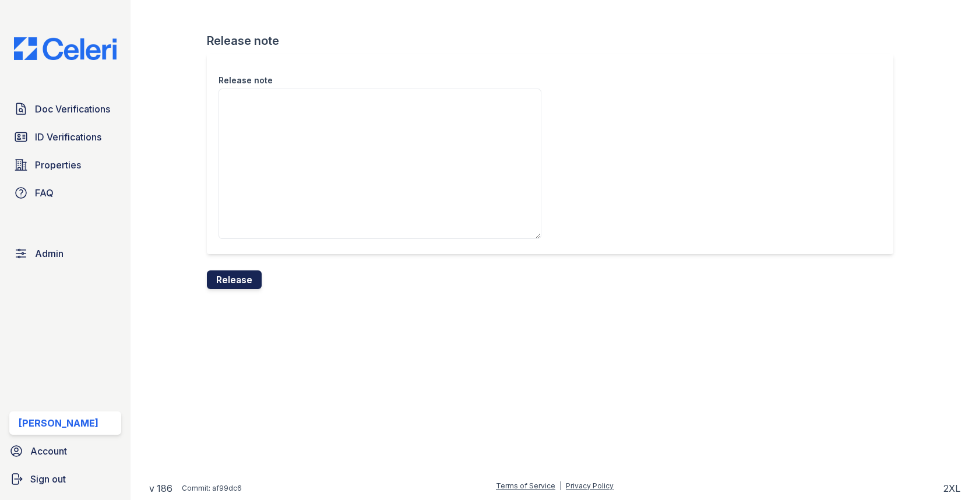
click at [235, 276] on button "Release" at bounding box center [234, 279] width 55 height 19
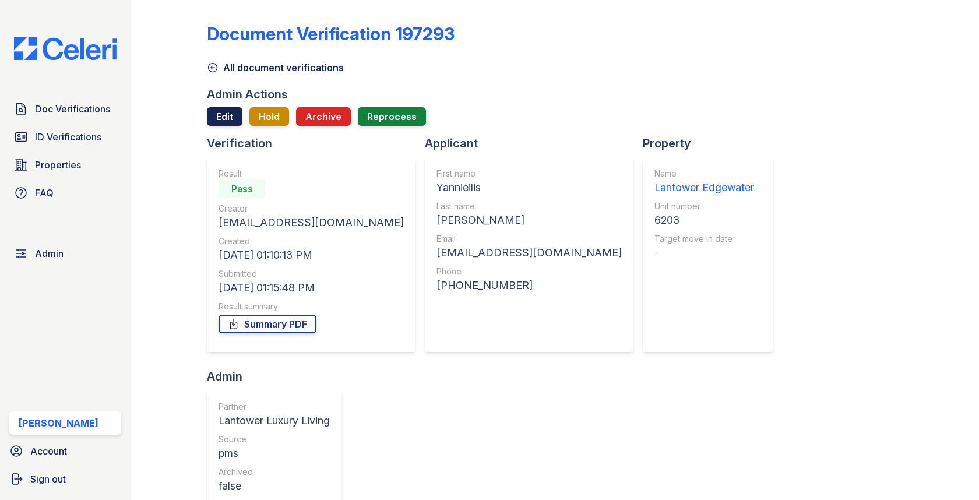
click at [231, 115] on link "Edit" at bounding box center [225, 116] width 36 height 19
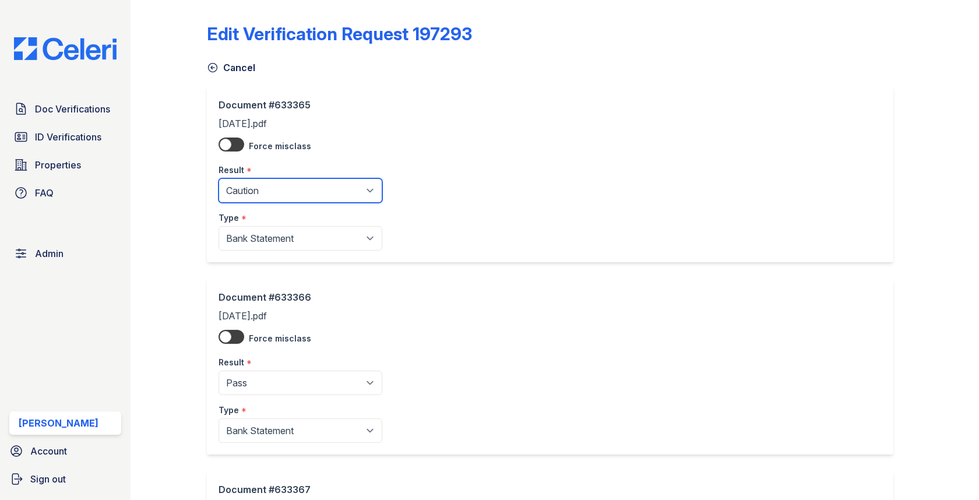
click at [251, 178] on select "Pending Sent Started Processing Pass Fail Caution Error N/A" at bounding box center [301, 190] width 164 height 24
select select "pass"
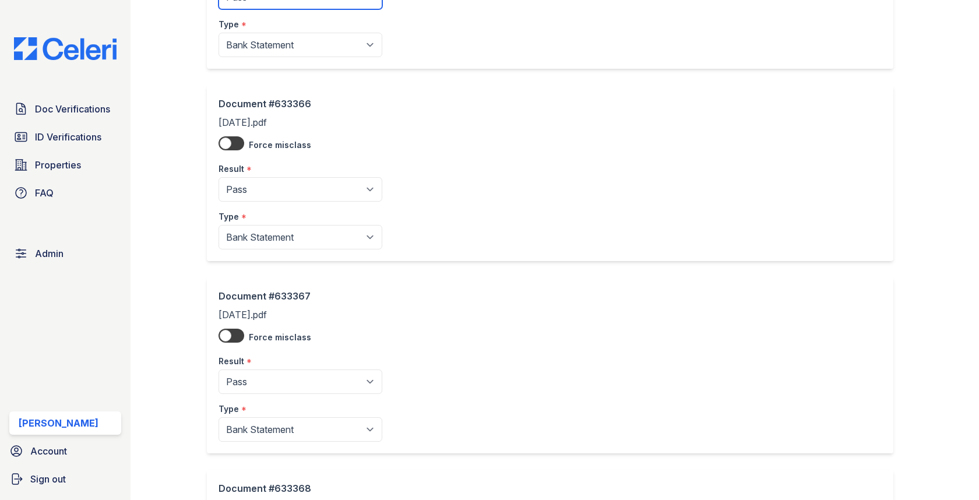
scroll to position [793, 0]
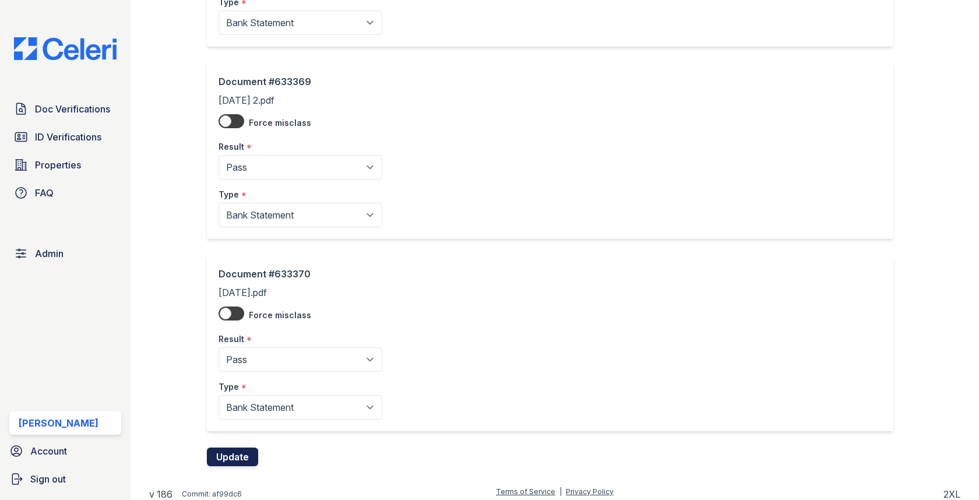
click at [233, 449] on button "Update" at bounding box center [232, 457] width 51 height 19
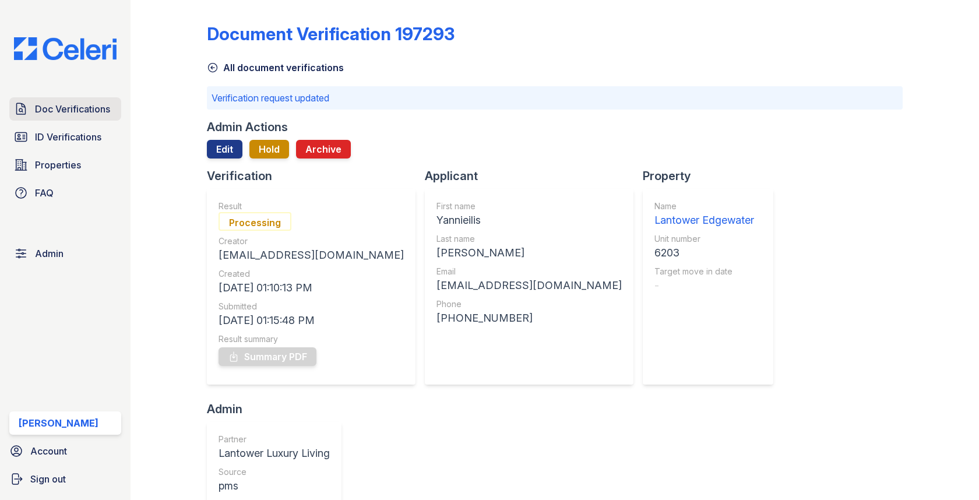
click at [62, 113] on span "Doc Verifications" at bounding box center [72, 109] width 75 height 14
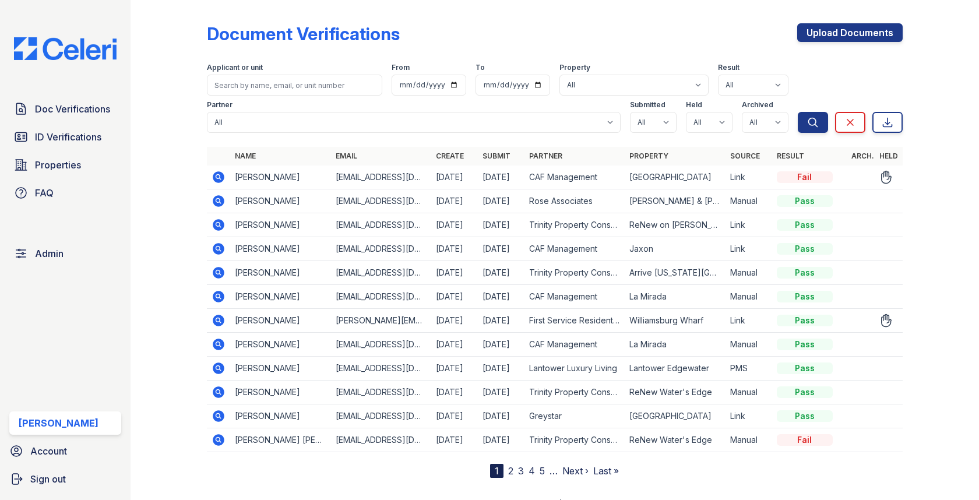
click at [217, 315] on icon at bounding box center [219, 321] width 12 height 12
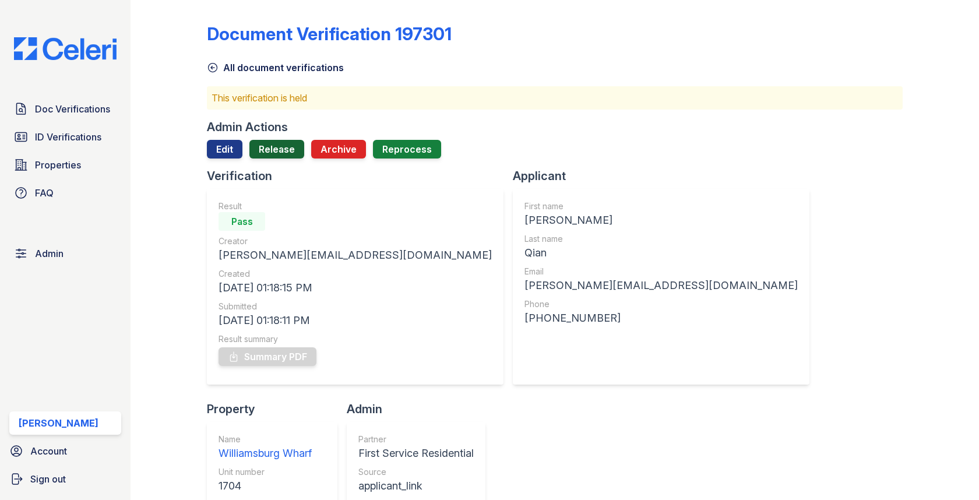
click at [300, 155] on link "Release" at bounding box center [276, 149] width 55 height 19
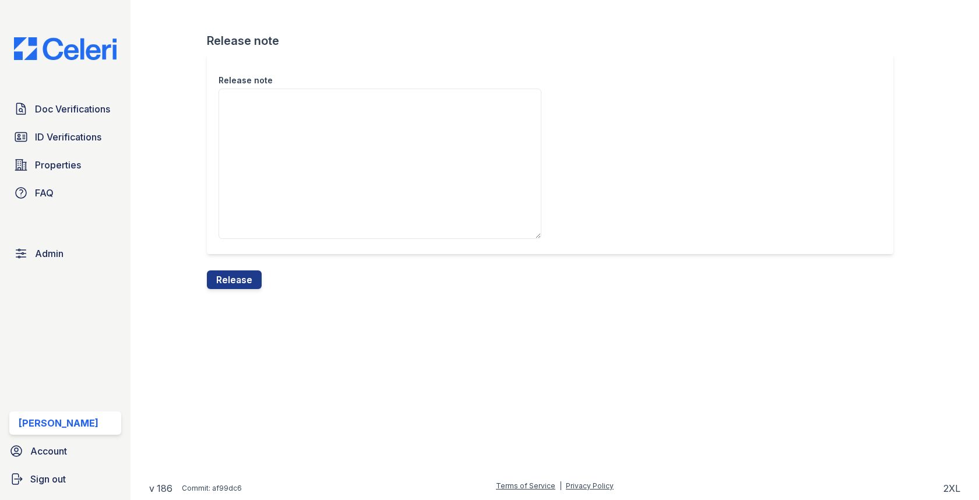
click at [240, 269] on div "Release note" at bounding box center [554, 162] width 695 height 217
click at [245, 273] on button "Release" at bounding box center [234, 279] width 55 height 19
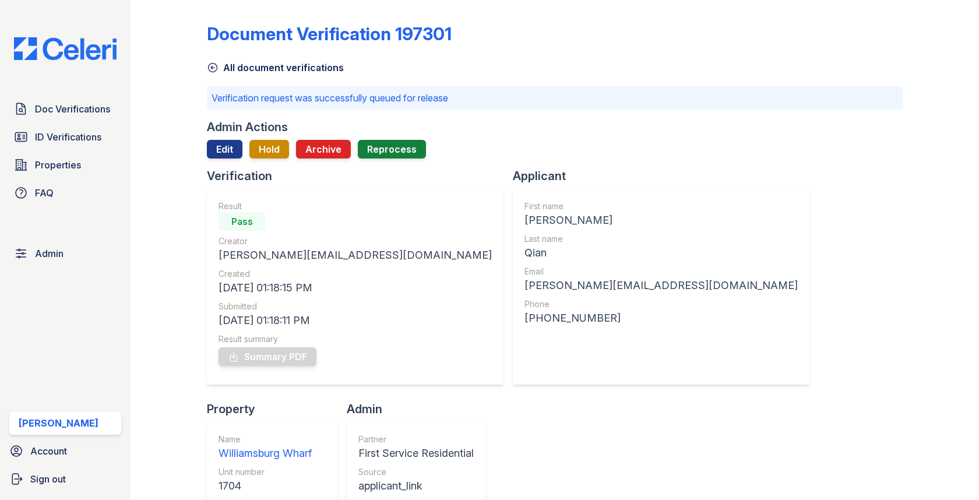
click at [73, 124] on div "Doc Verifications ID Verifications Properties FAQ" at bounding box center [65, 150] width 121 height 107
click at [74, 114] on span "Doc Verifications" at bounding box center [72, 109] width 75 height 14
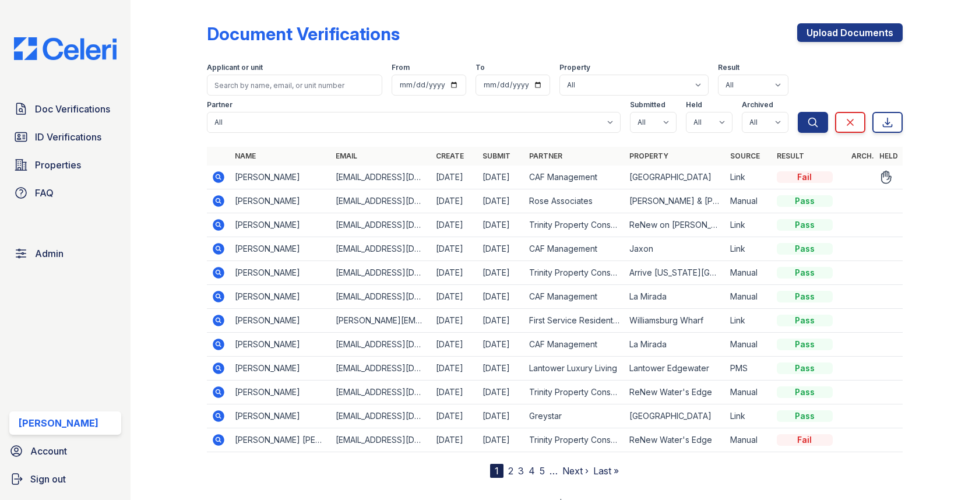
click at [509, 465] on link "2" at bounding box center [510, 471] width 5 height 12
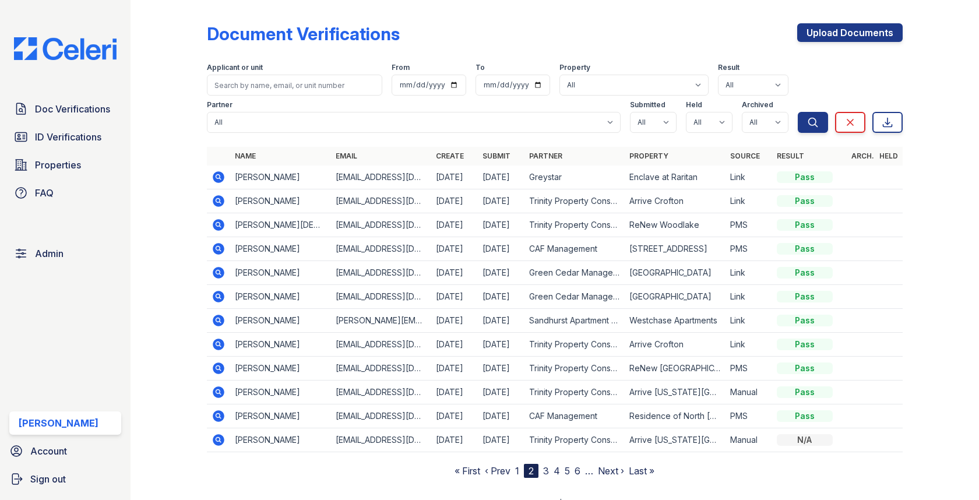
click at [217, 433] on icon at bounding box center [219, 440] width 14 height 14
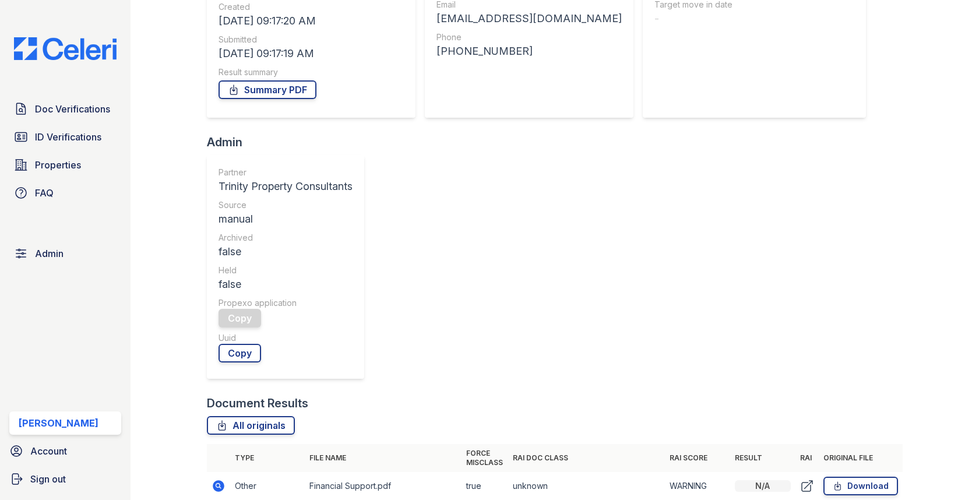
scroll to position [139, 0]
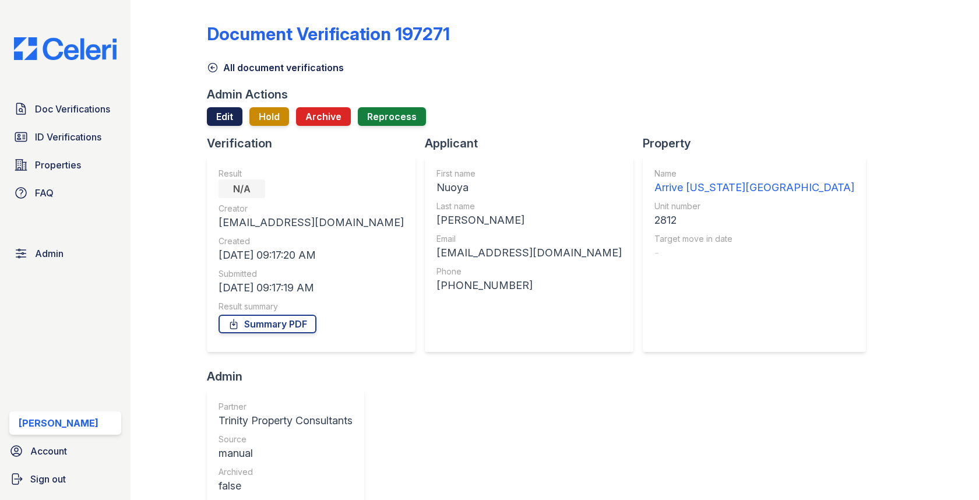
click at [221, 116] on link "Edit" at bounding box center [225, 116] width 36 height 19
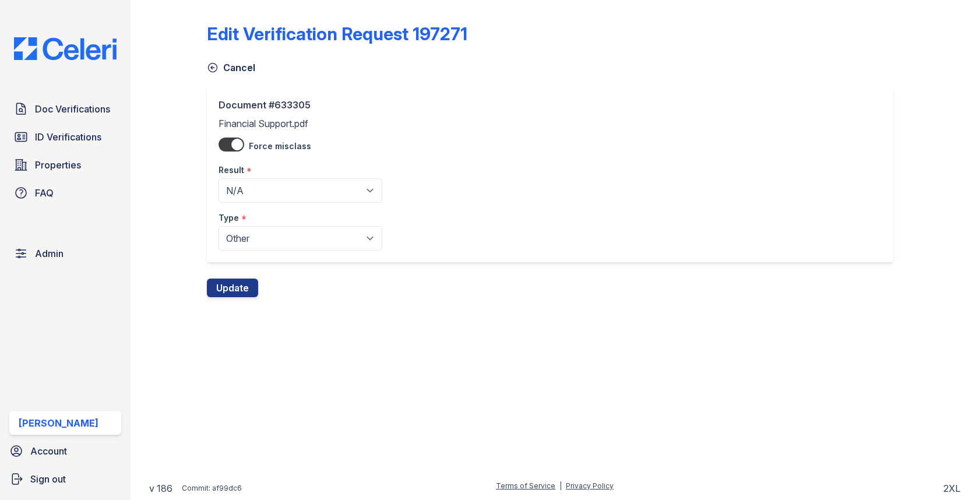
click at [243, 175] on div "Result *" at bounding box center [301, 166] width 164 height 23
click at [240, 181] on select "Pending Sent Started Processing Pass Fail Caution Error N/A" at bounding box center [301, 190] width 164 height 24
select select "pass"
click at [224, 279] on button "Update" at bounding box center [232, 288] width 51 height 19
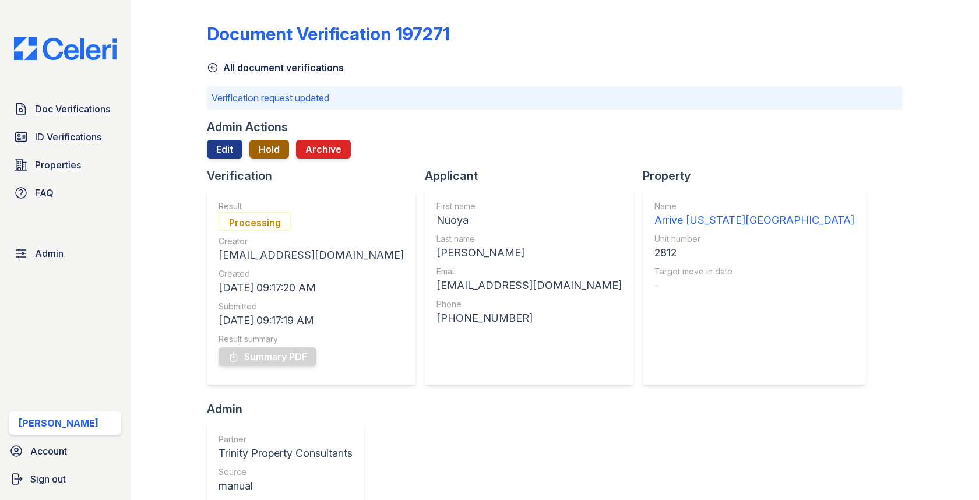
click at [267, 150] on button "Hold" at bounding box center [269, 149] width 40 height 19
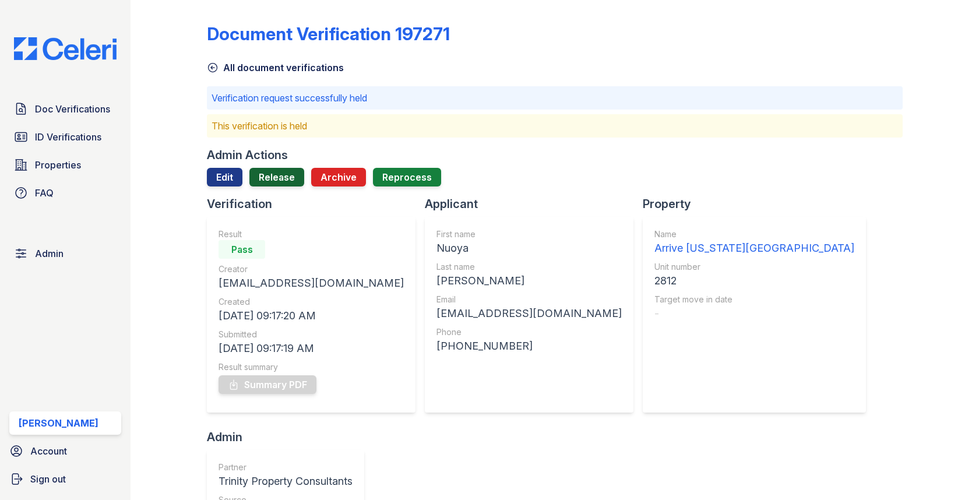
click at [267, 168] on link "Release" at bounding box center [276, 177] width 55 height 19
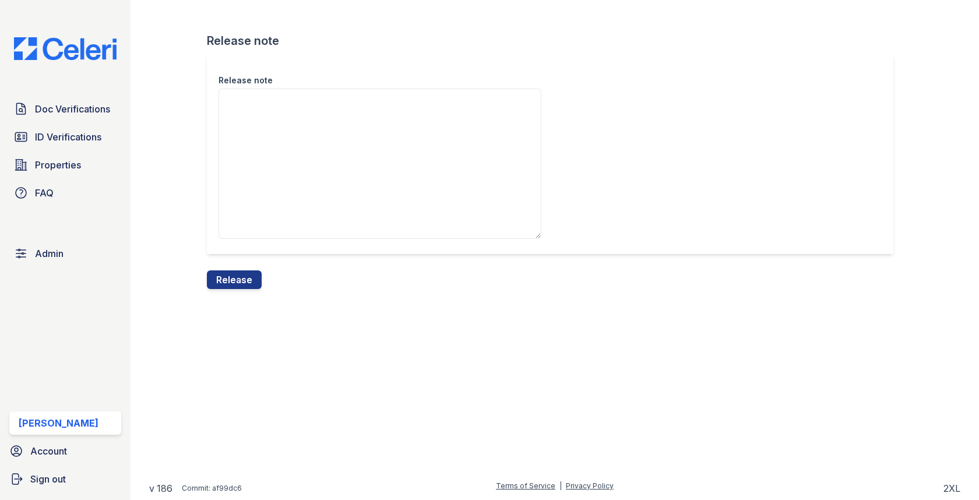
click at [229, 268] on div "Release note" at bounding box center [554, 162] width 695 height 217
click at [229, 275] on button "Release" at bounding box center [234, 279] width 55 height 19
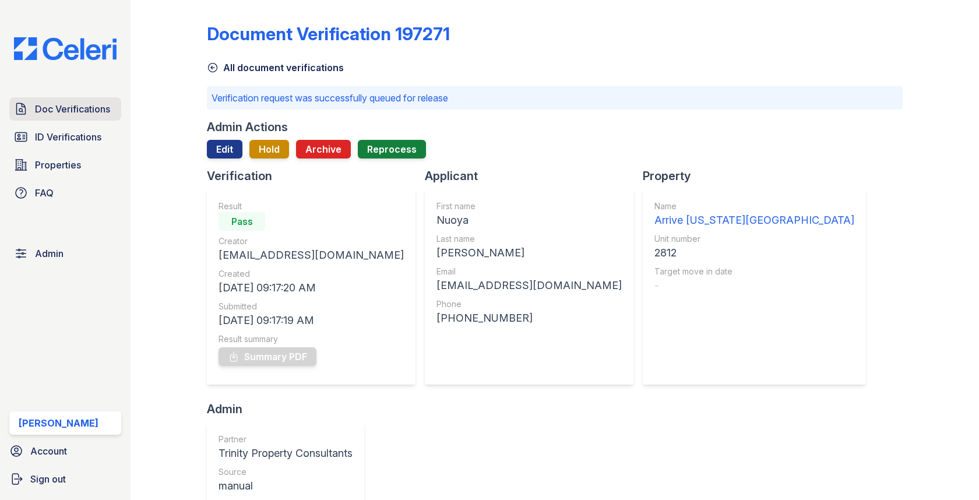
click at [104, 112] on span "Doc Verifications" at bounding box center [72, 109] width 75 height 14
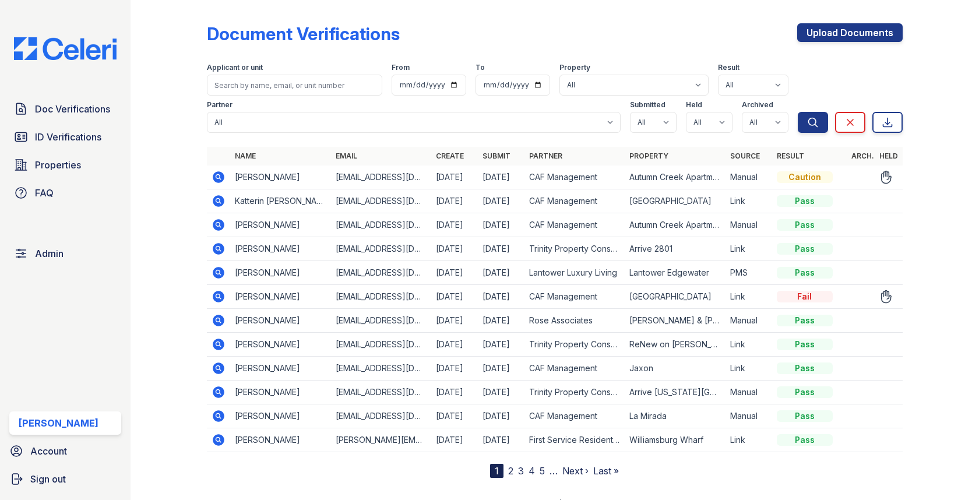
click at [214, 167] on td at bounding box center [218, 178] width 23 height 24
click at [215, 170] on icon at bounding box center [219, 177] width 14 height 14
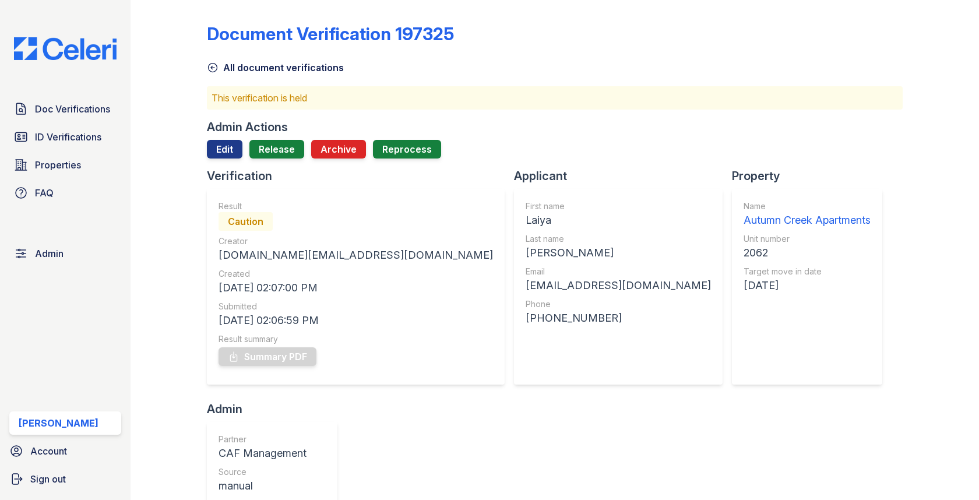
scroll to position [456, 0]
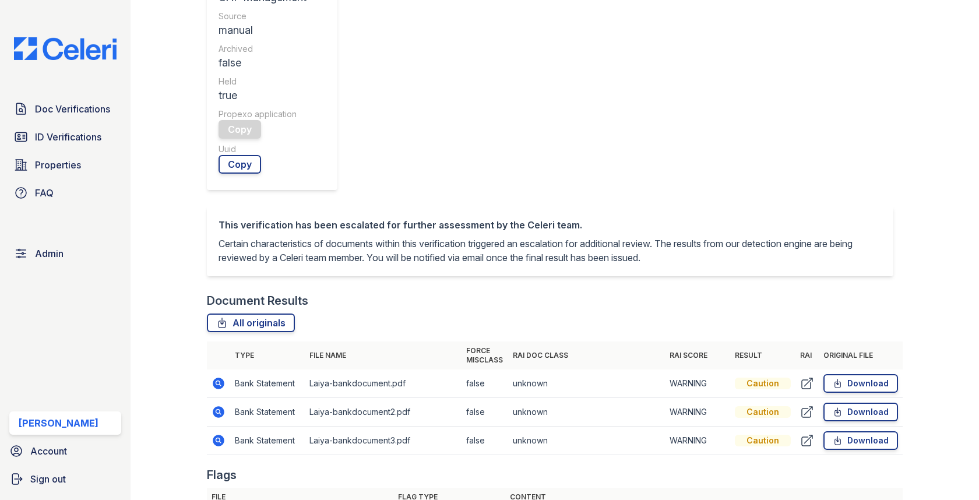
click at [223, 376] on icon at bounding box center [219, 383] width 14 height 14
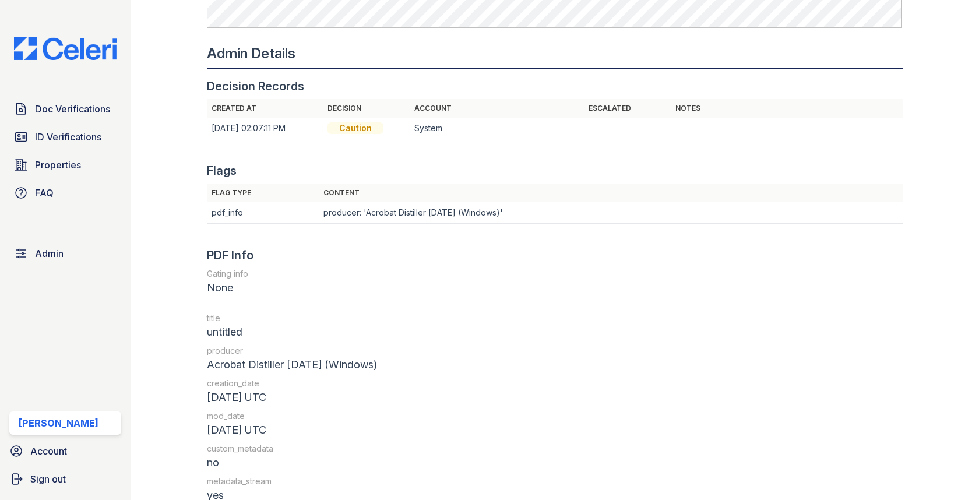
scroll to position [1181, 0]
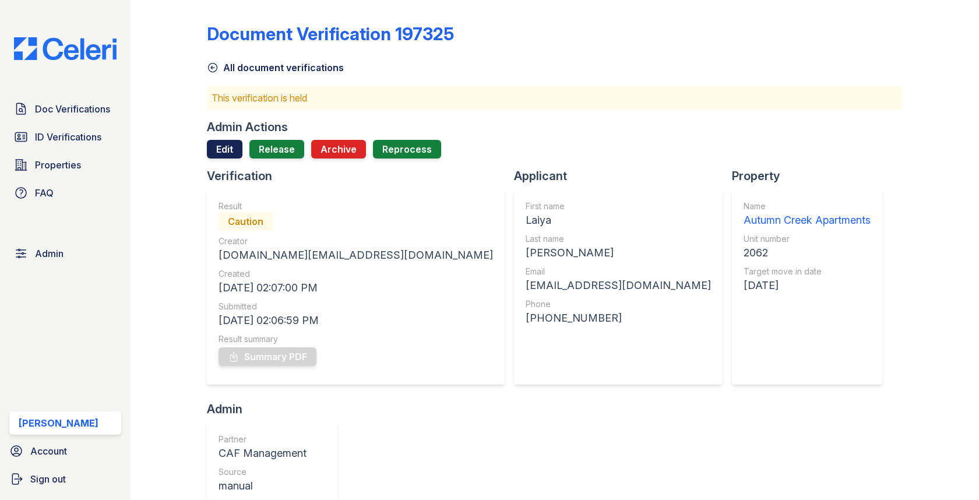
click at [217, 140] on link "Edit" at bounding box center [225, 149] width 36 height 19
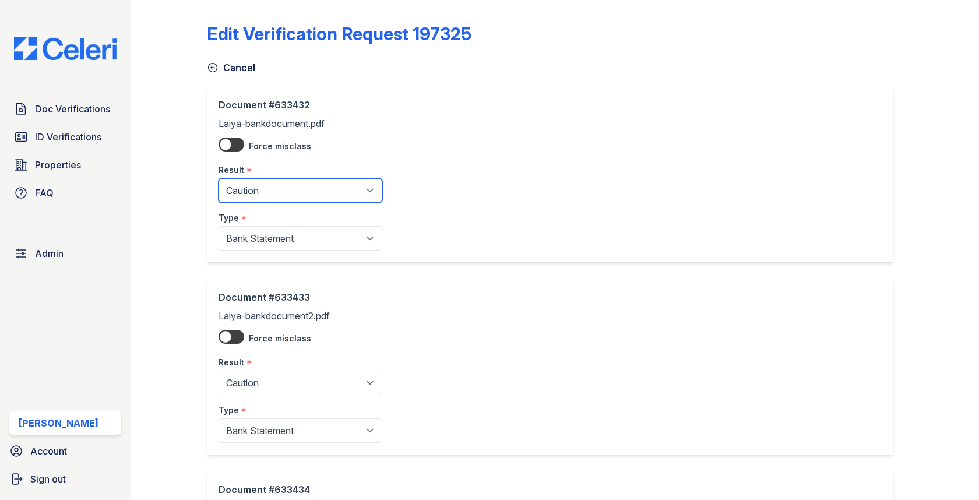
click at [248, 195] on select "Pending Sent Started Processing Pass Fail Caution Error N/A" at bounding box center [301, 190] width 164 height 24
click at [247, 183] on select "Pending Sent Started Processing Pass Fail Caution Error N/A" at bounding box center [301, 190] width 164 height 24
select select "pass"
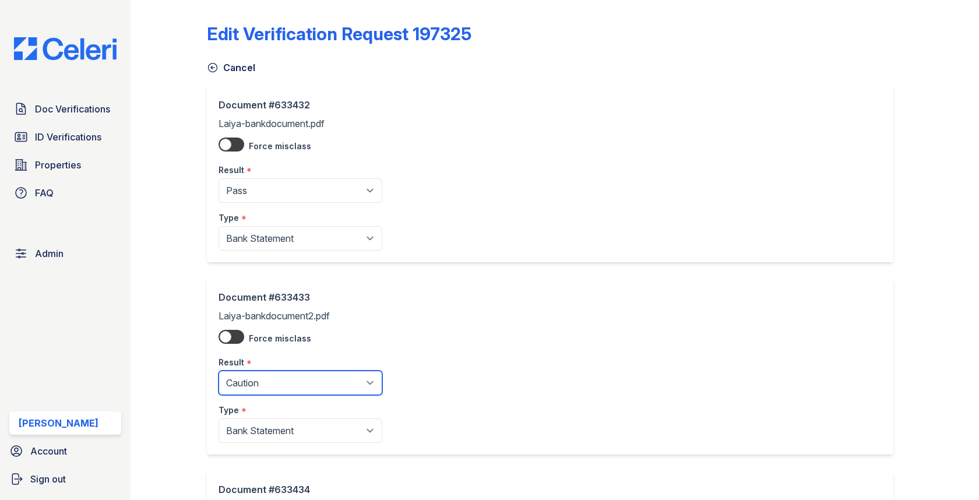
click at [251, 385] on select "Pending Sent Started Processing Pass Fail Caution Error N/A" at bounding box center [301, 383] width 164 height 24
select select "pass"
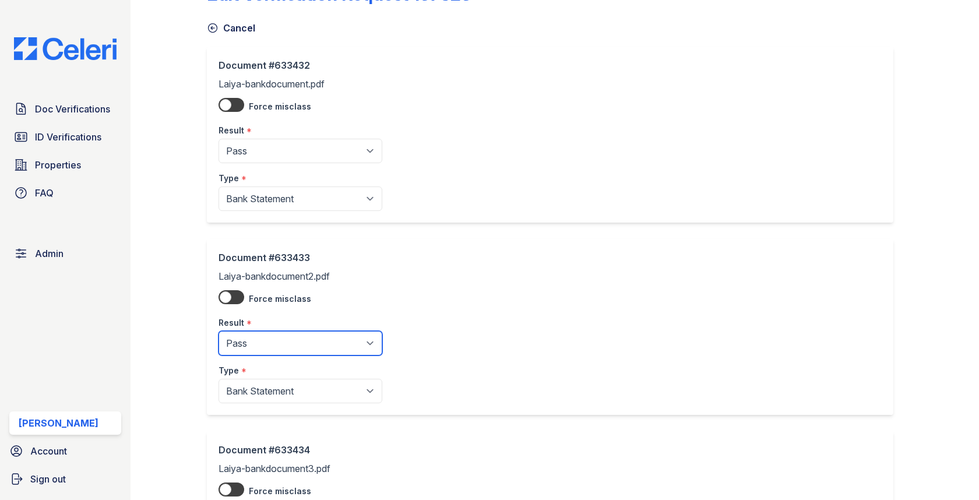
scroll to position [159, 0]
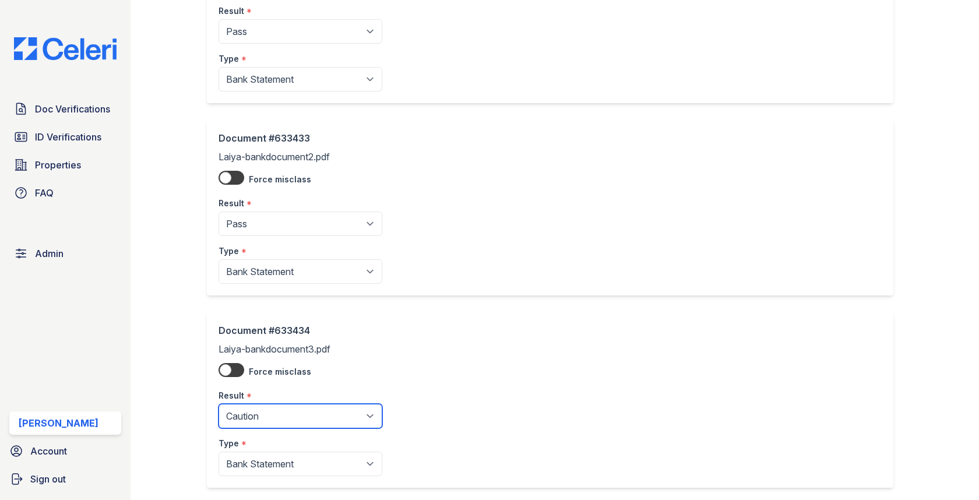
click at [261, 409] on select "Pending Sent Started Processing Pass Fail Caution Error N/A" at bounding box center [301, 416] width 164 height 24
select select "pass"
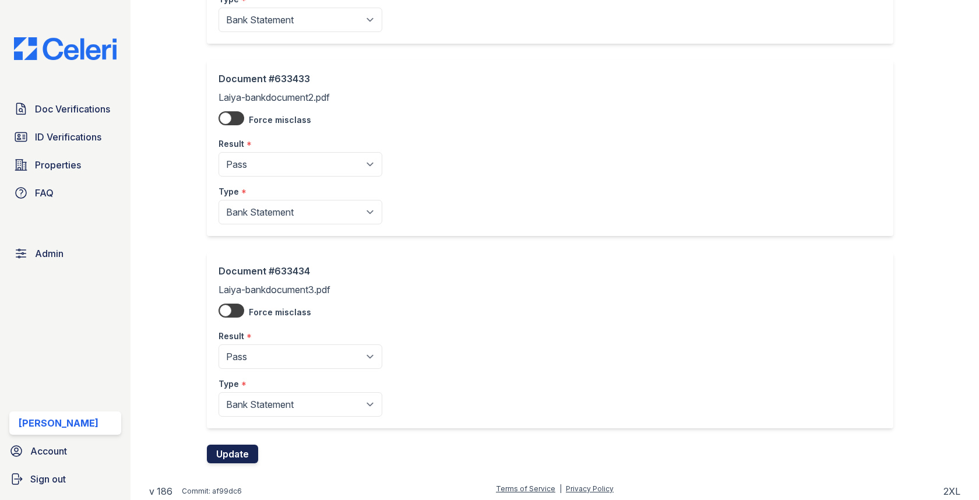
click at [230, 450] on button "Update" at bounding box center [232, 454] width 51 height 19
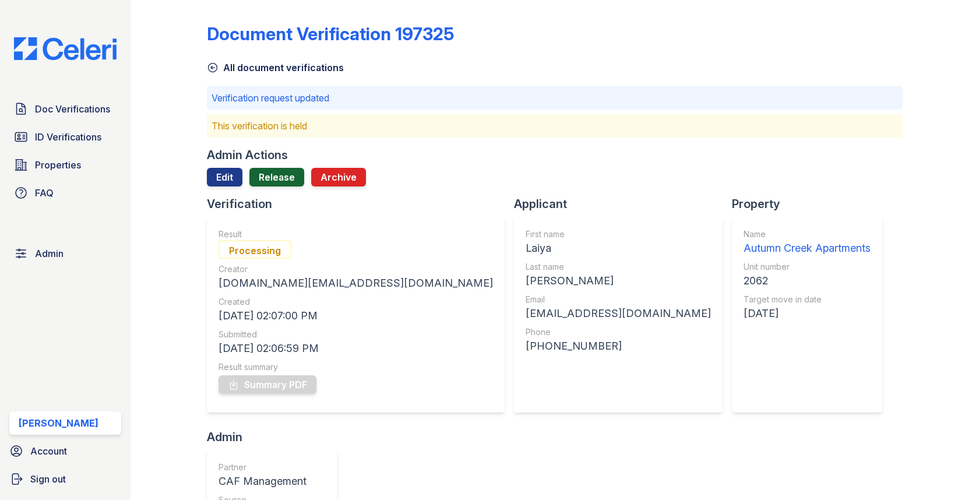
click at [259, 173] on link "Release" at bounding box center [276, 177] width 55 height 19
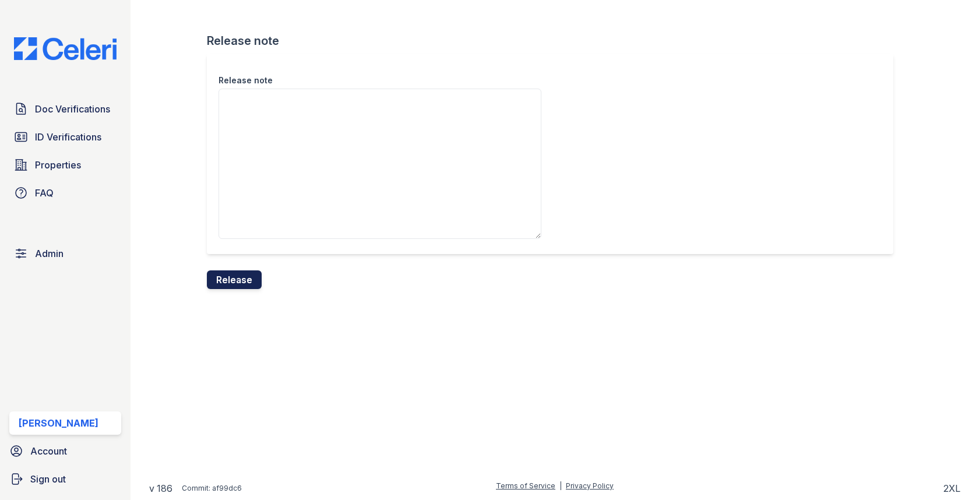
click at [247, 272] on button "Release" at bounding box center [234, 279] width 55 height 19
